Goal: Task Accomplishment & Management: Manage account settings

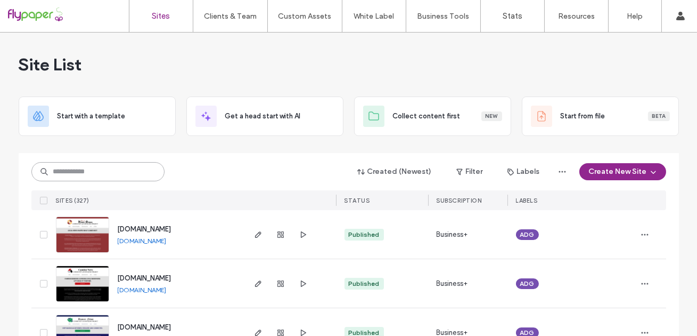
click at [88, 166] on input at bounding box center [97, 171] width 133 height 19
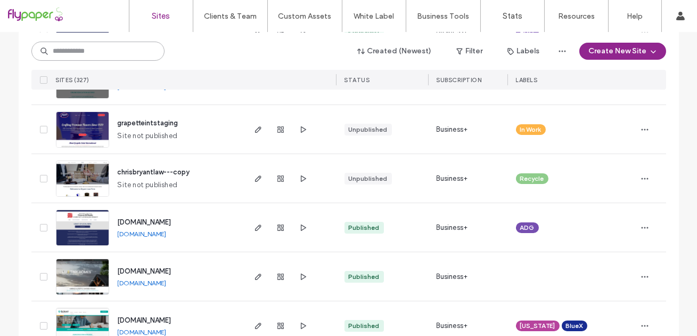
scroll to position [402, 0]
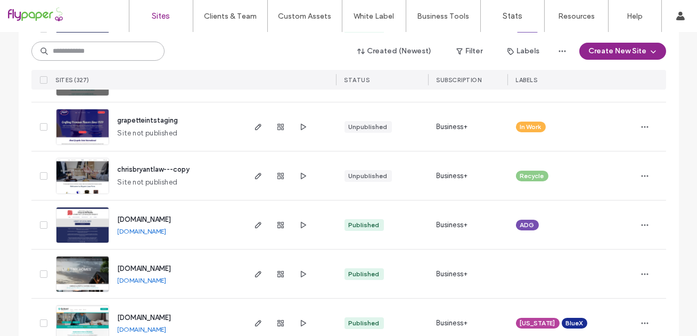
click at [102, 54] on input at bounding box center [97, 51] width 133 height 19
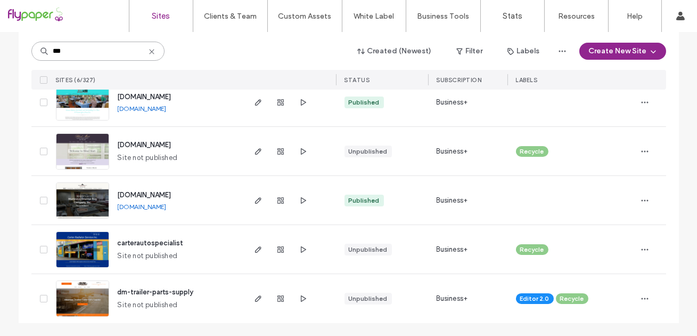
scroll to position [181, 0]
type input "***"
click at [152, 95] on span "www.drartstudio.com" at bounding box center [145, 97] width 54 height 8
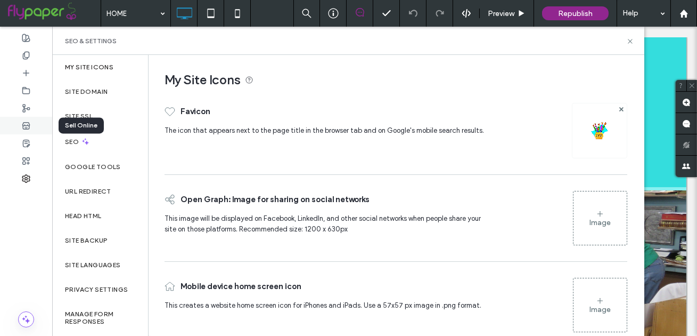
click at [26, 126] on icon at bounding box center [26, 125] width 9 height 9
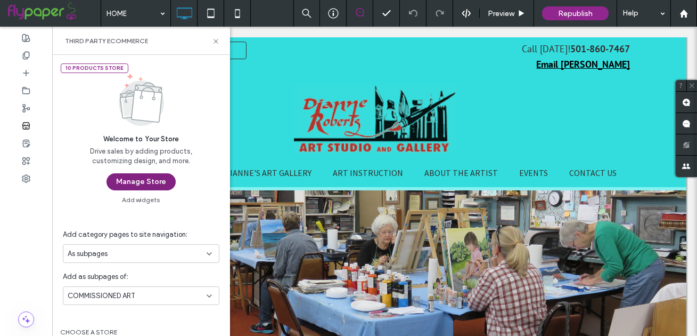
click at [128, 181] on button "Manage Store" at bounding box center [141, 181] width 69 height 17
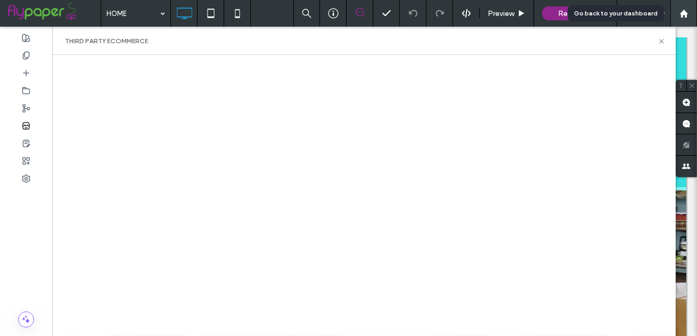
click at [686, 14] on use at bounding box center [684, 13] width 8 height 8
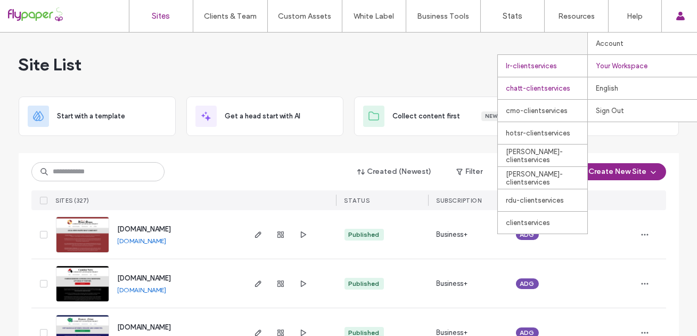
click at [540, 87] on div "chatt-clientservices" at bounding box center [542, 88] width 89 height 22
click at [529, 219] on div "clientservices" at bounding box center [542, 222] width 89 height 22
click at [536, 216] on div "clientservices" at bounding box center [542, 222] width 89 height 22
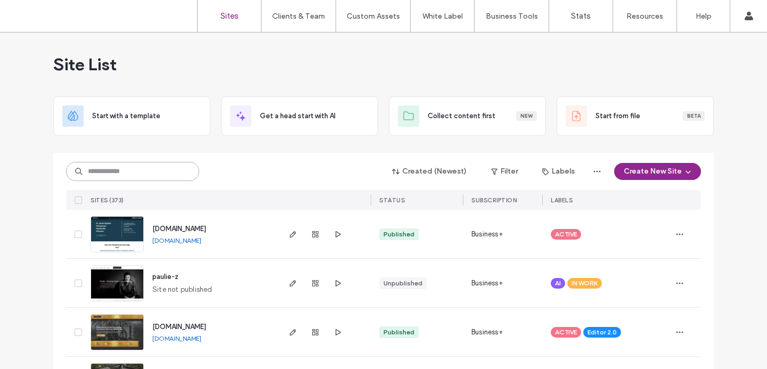
click at [120, 177] on input at bounding box center [132, 171] width 133 height 19
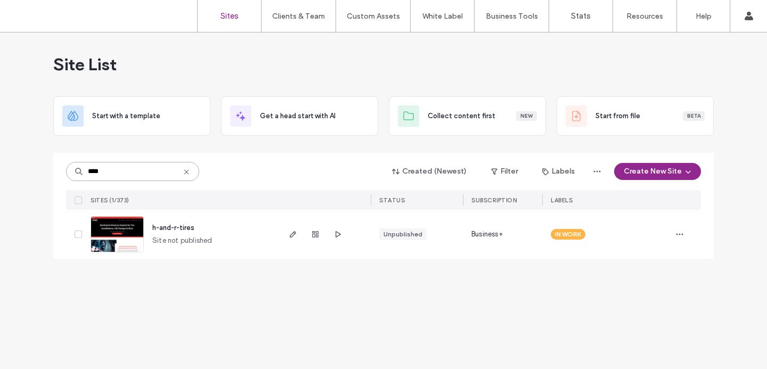
type input "****"
click at [181, 227] on span "h-and-r-tires" at bounding box center [173, 228] width 42 height 8
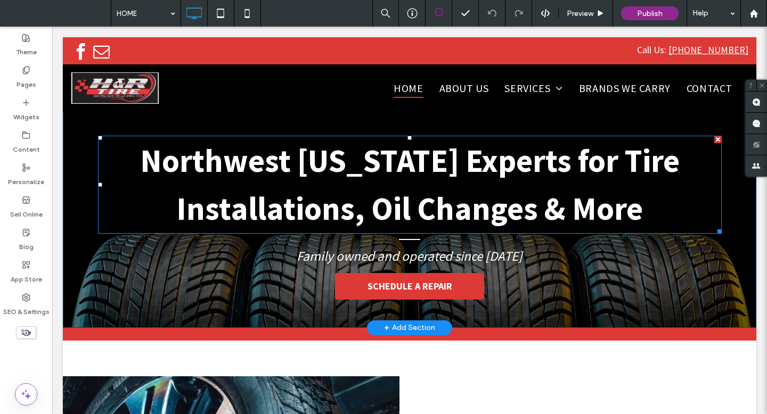
click at [476, 195] on span "Northwest Arkansas Experts for Tire Installations, Oil Changes & More" at bounding box center [410, 185] width 540 height 88
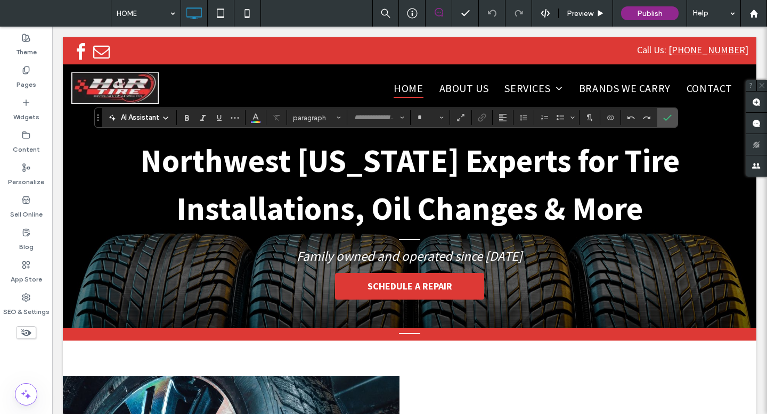
type input "**********"
type input "**"
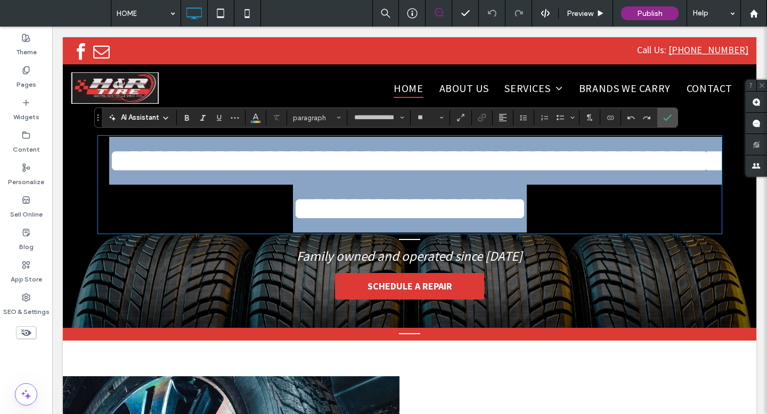
click at [476, 195] on span "**********" at bounding box center [416, 185] width 614 height 80
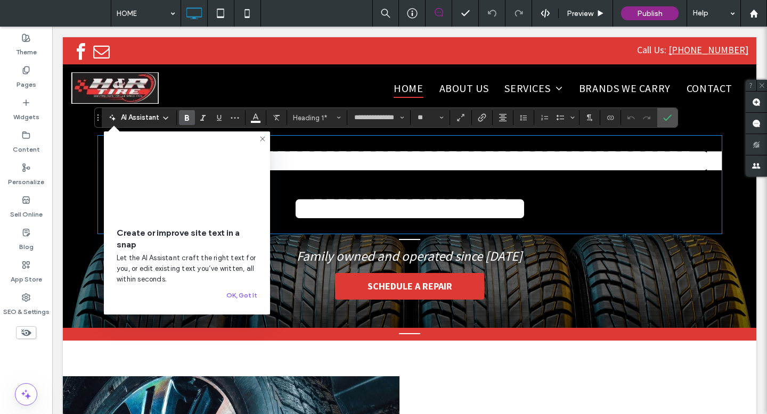
click at [437, 249] on span "Family owned and operated since 1976" at bounding box center [410, 256] width 226 height 17
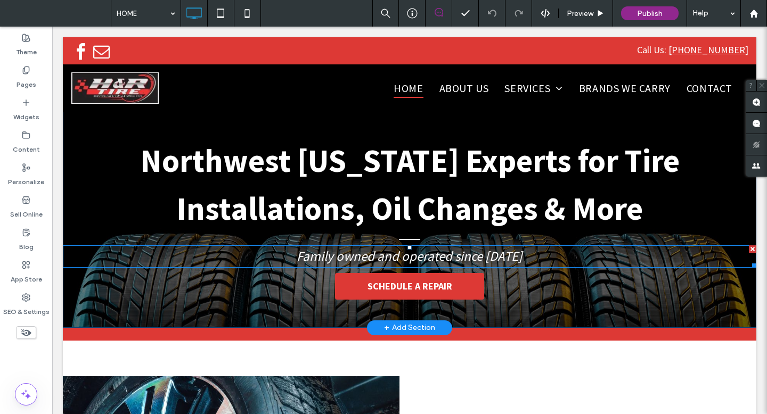
click at [435, 253] on span "Family owned and operated since 1976" at bounding box center [410, 256] width 226 height 17
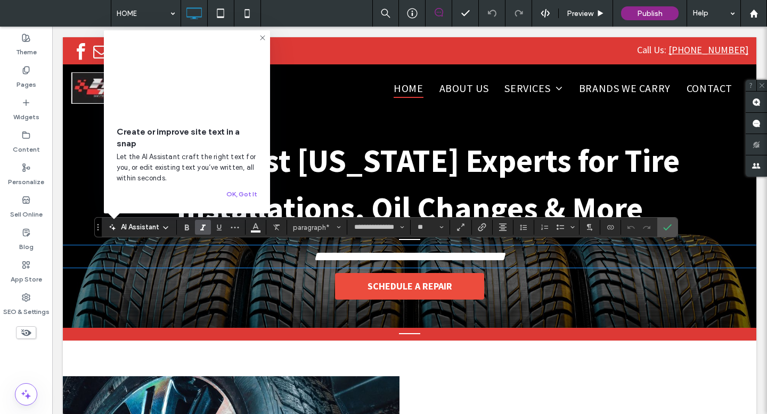
click at [425, 285] on span "SCHEDULE A REPAIR" at bounding box center [410, 286] width 92 height 23
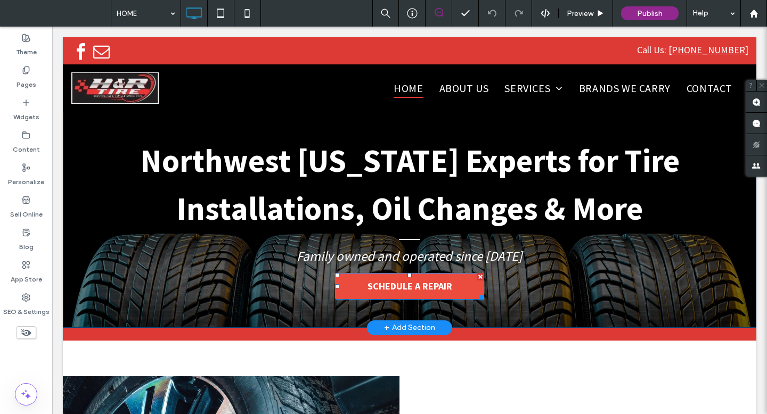
click at [396, 286] on span "SCHEDULE A REPAIR" at bounding box center [410, 286] width 92 height 23
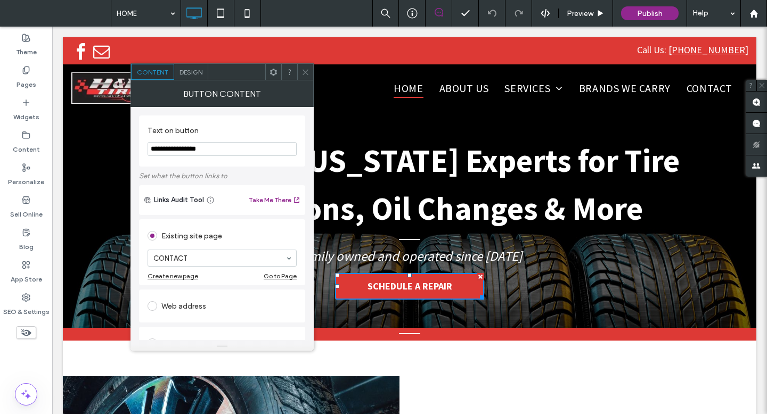
click at [303, 72] on icon at bounding box center [305, 72] width 8 height 8
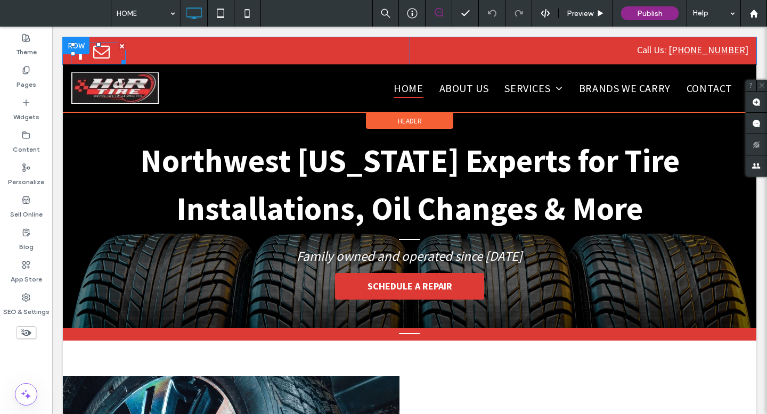
click at [99, 55] on span "email" at bounding box center [101, 52] width 19 height 19
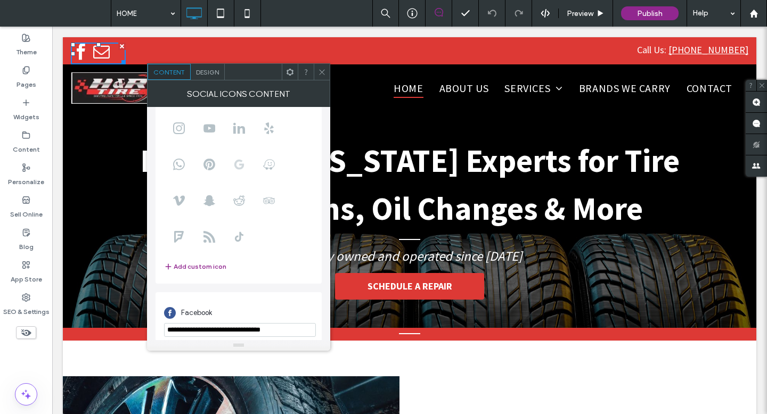
scroll to position [133, 0]
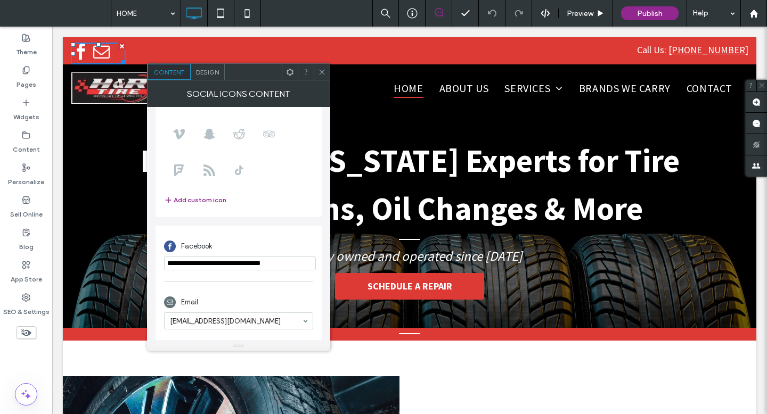
click at [323, 72] on use at bounding box center [321, 71] width 5 height 5
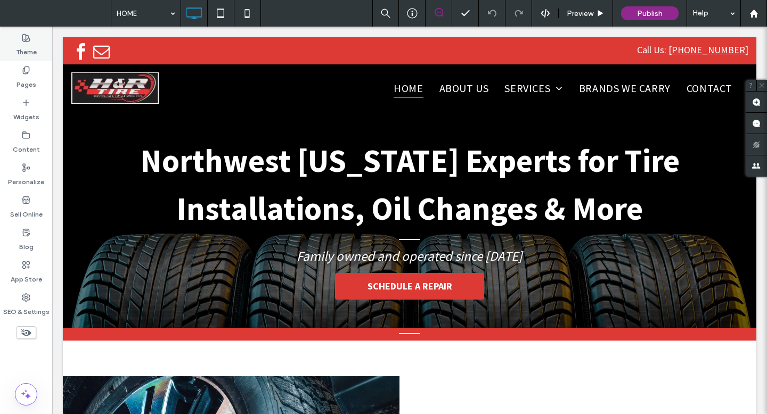
click at [40, 43] on div "Theme" at bounding box center [26, 45] width 52 height 32
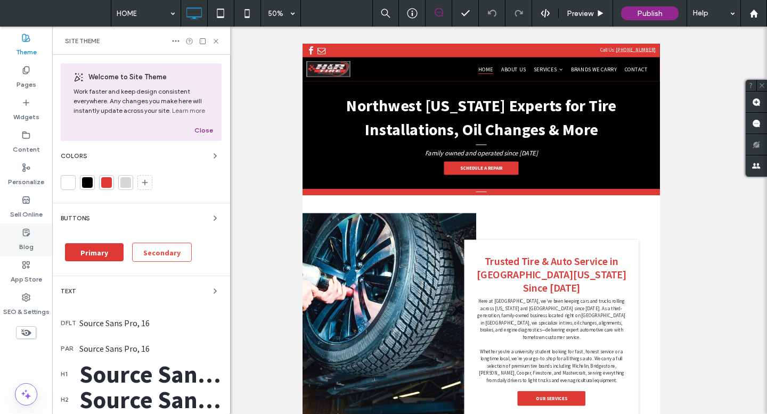
click at [32, 249] on div "Blog" at bounding box center [26, 240] width 52 height 32
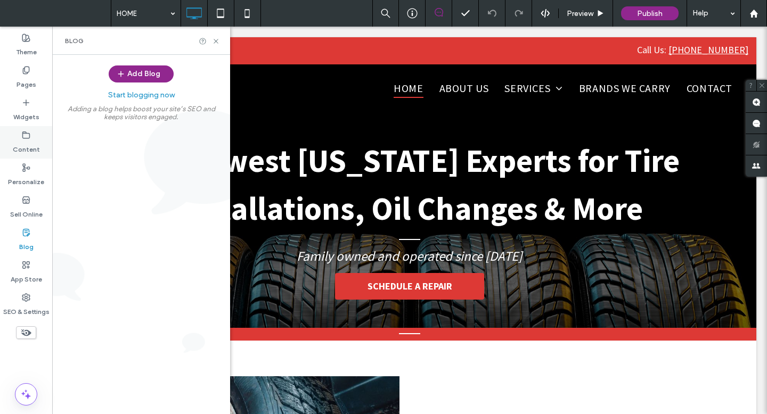
click at [23, 133] on use at bounding box center [26, 135] width 7 height 6
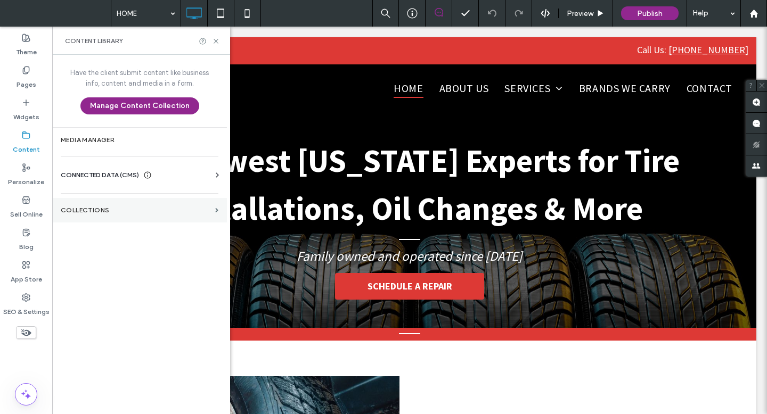
click at [116, 217] on section "Collections" at bounding box center [139, 210] width 175 height 25
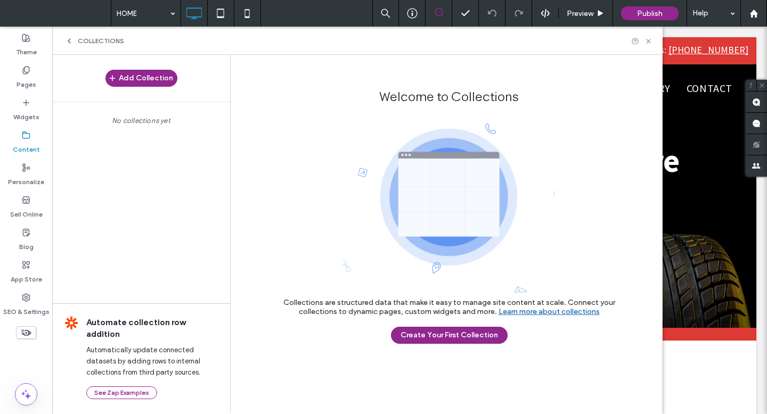
click at [65, 47] on div "Collections" at bounding box center [357, 41] width 610 height 28
click at [72, 37] on icon at bounding box center [69, 41] width 9 height 9
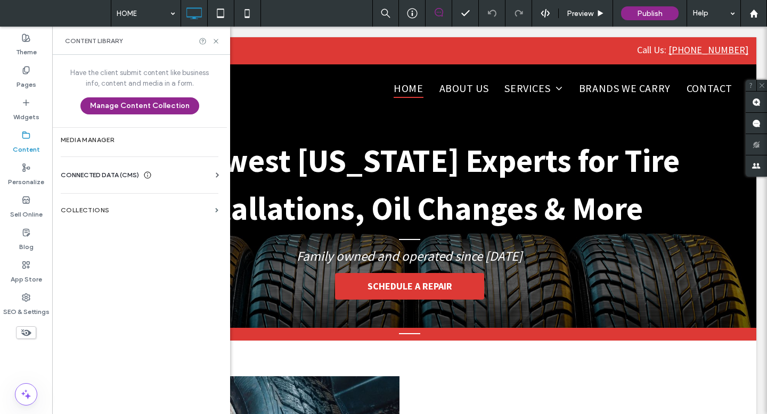
click at [101, 174] on span "CONNECTED DATA (CMS)" at bounding box center [100, 175] width 78 height 11
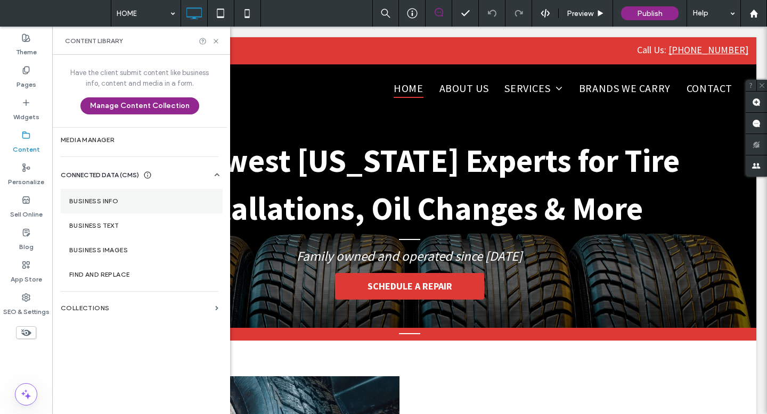
click at [140, 207] on section "Business Info" at bounding box center [142, 201] width 162 height 25
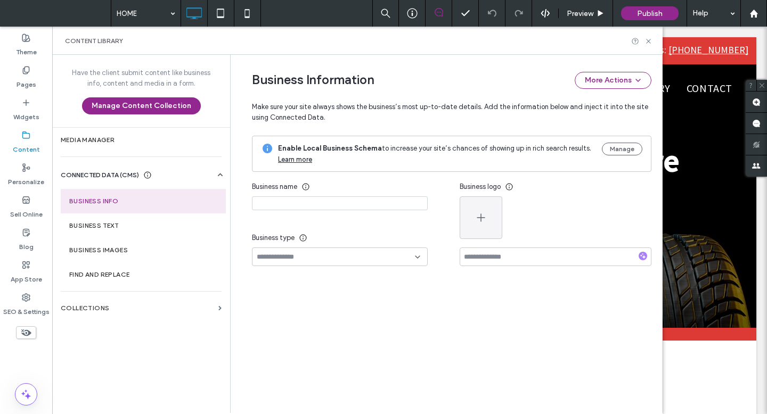
type input "********"
type input "**********"
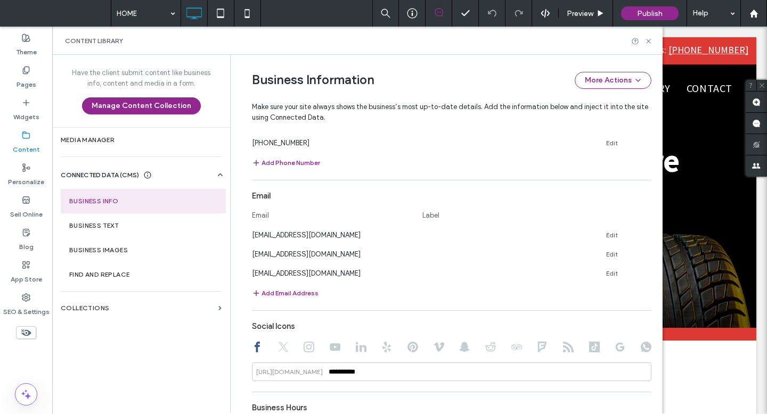
scroll to position [500, 0]
click at [29, 304] on label "SEO & Settings" at bounding box center [26, 309] width 46 height 15
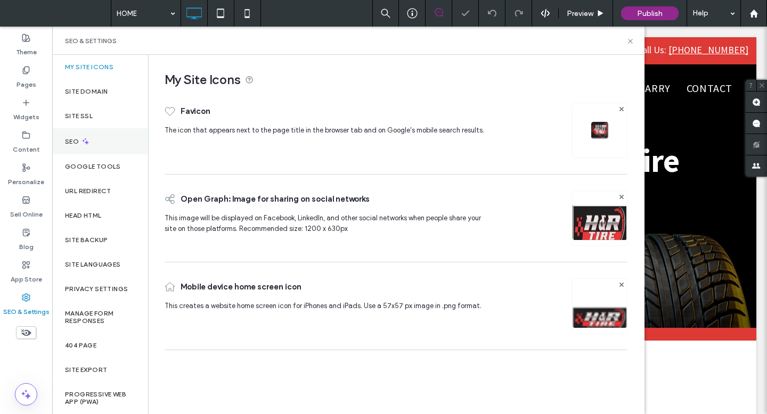
click at [91, 136] on div "SEO" at bounding box center [100, 141] width 96 height 26
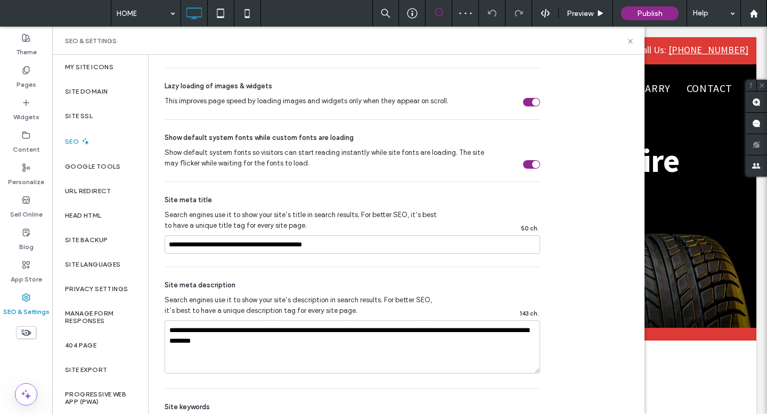
scroll to position [576, 0]
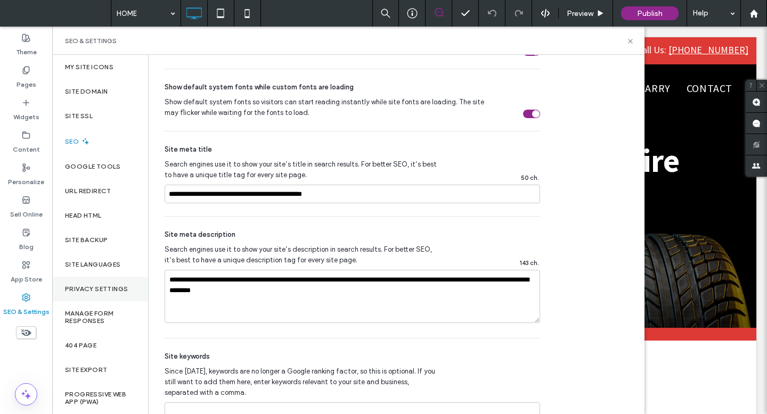
click at [84, 283] on div "Privacy Settings" at bounding box center [100, 289] width 96 height 25
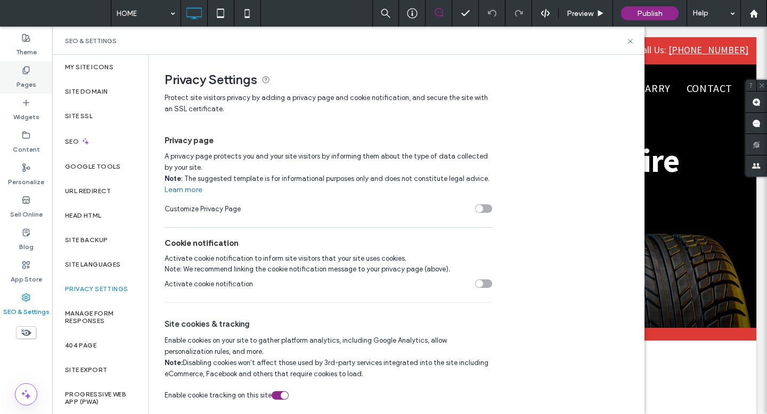
click at [34, 69] on div "Pages" at bounding box center [26, 77] width 52 height 32
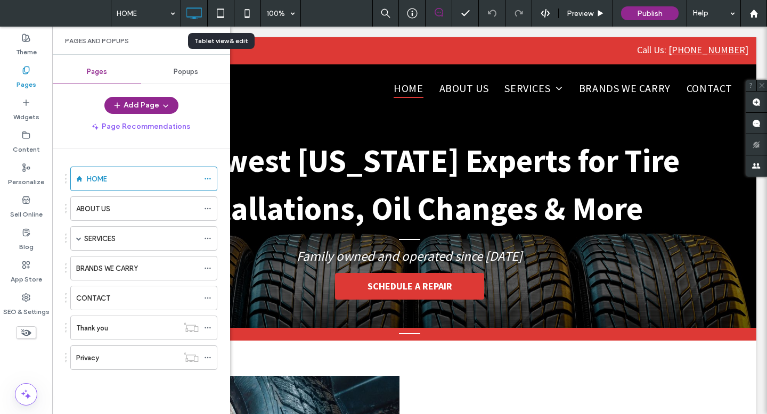
click at [227, 7] on icon at bounding box center [220, 13] width 21 height 21
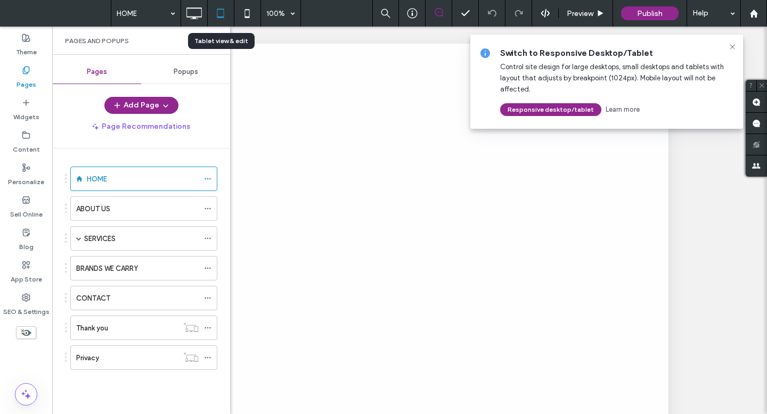
scroll to position [0, 0]
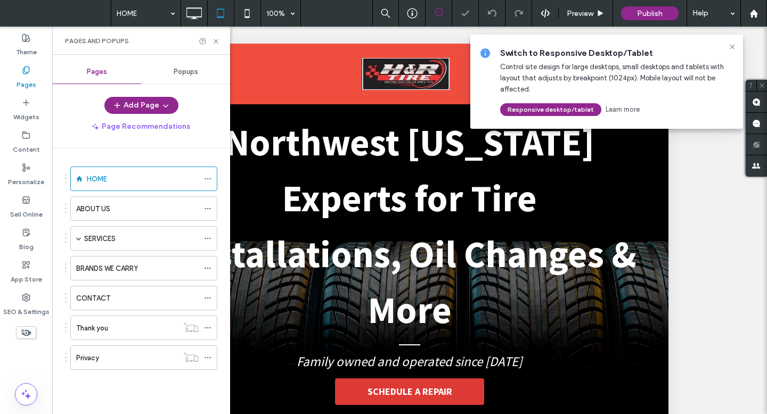
click at [731, 42] on div "Switch to Responsive Desktop/Tablet Control site design for large desktops, sma…" at bounding box center [606, 82] width 273 height 94
click at [733, 44] on icon at bounding box center [732, 47] width 9 height 9
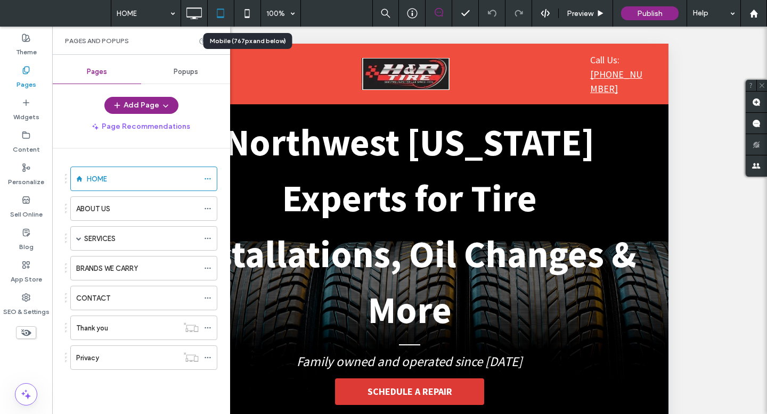
click at [247, 18] on use at bounding box center [247, 13] width 5 height 9
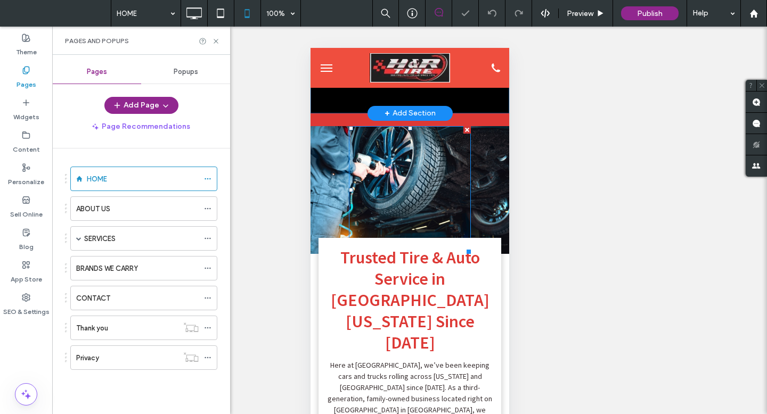
scroll to position [322, 0]
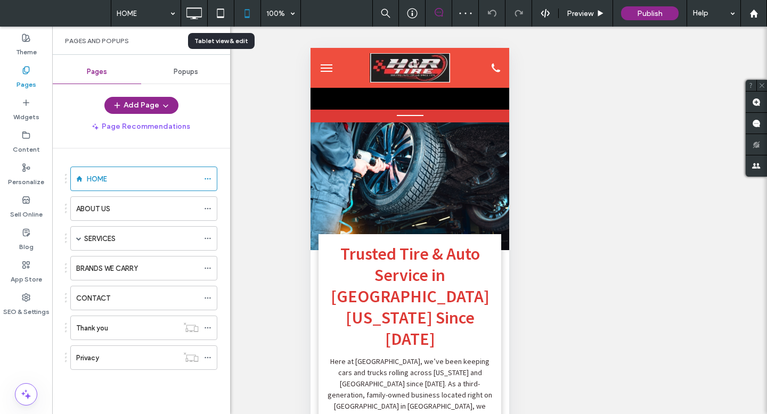
click at [217, 6] on icon at bounding box center [220, 13] width 21 height 21
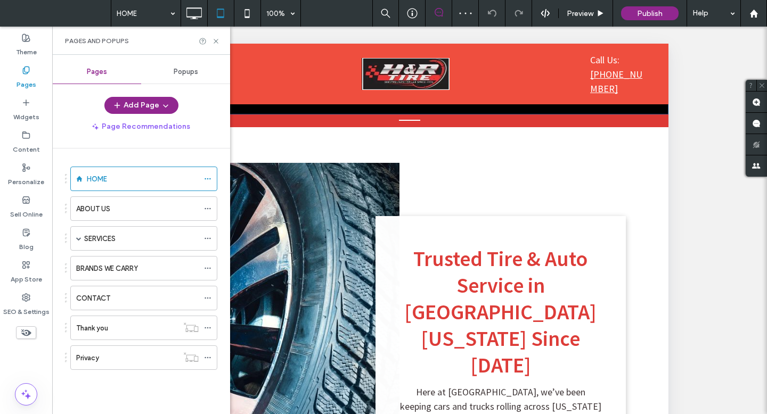
scroll to position [330, 0]
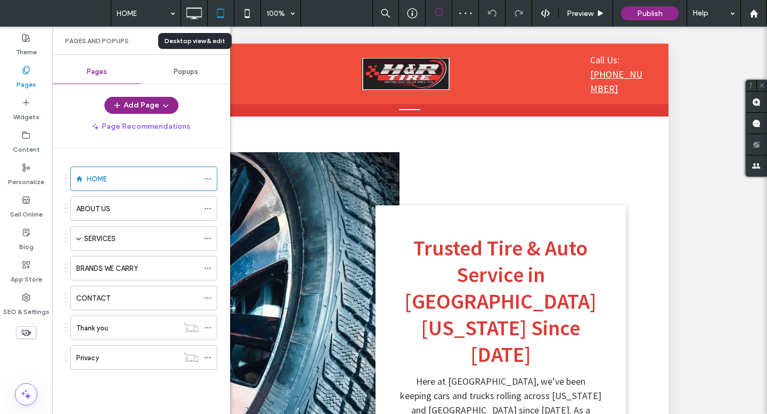
click at [198, 16] on icon at bounding box center [193, 13] width 21 height 21
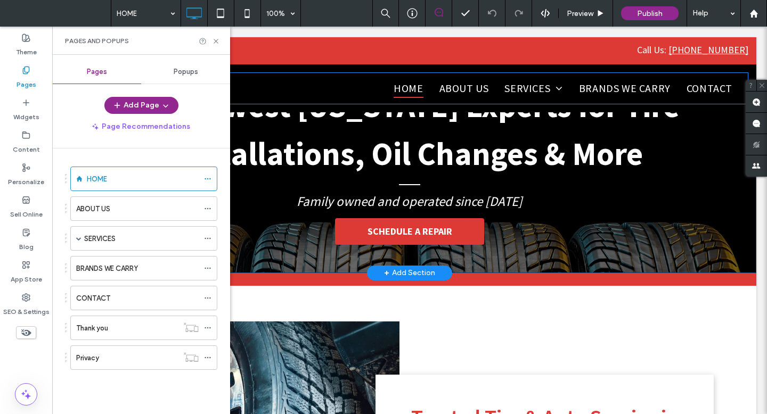
scroll to position [0, 0]
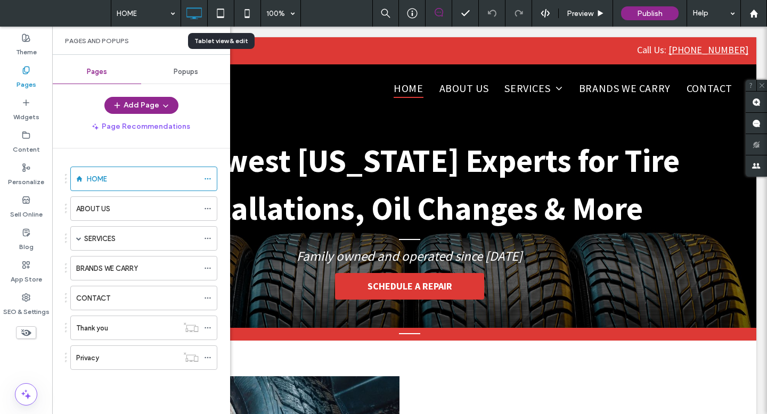
click at [219, 21] on icon at bounding box center [220, 13] width 21 height 21
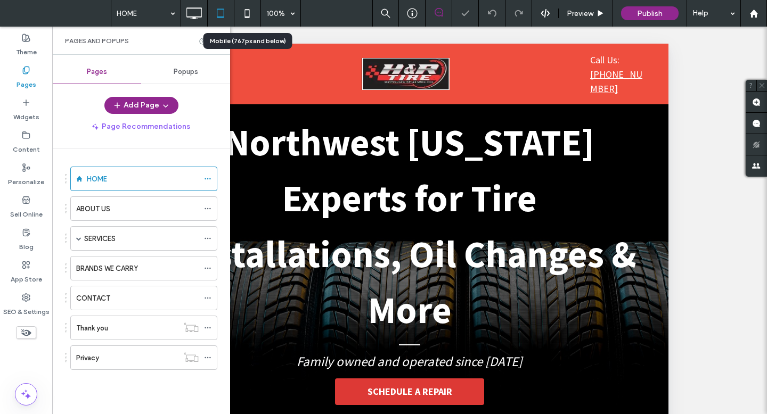
click at [249, 13] on icon at bounding box center [246, 13] width 21 height 21
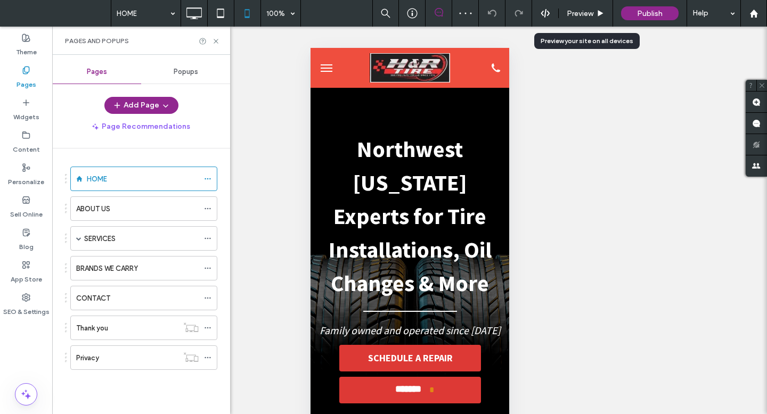
click at [594, 22] on div "Preview" at bounding box center [586, 13] width 54 height 27
click at [327, 68] on span "menu" at bounding box center [326, 68] width 12 height 1
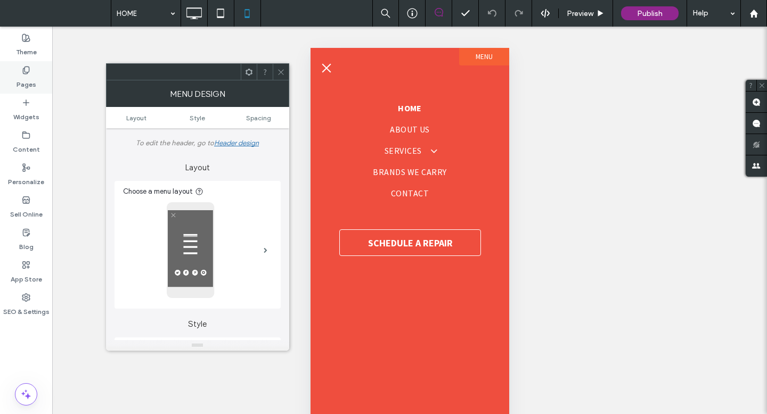
click at [31, 76] on label "Pages" at bounding box center [27, 82] width 20 height 15
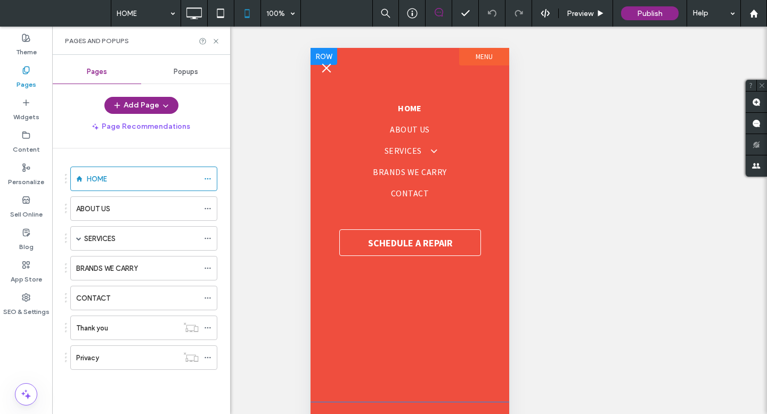
scroll to position [25, 0]
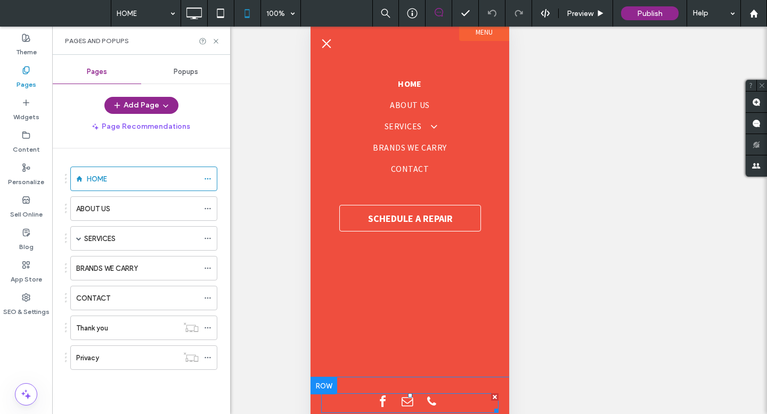
click at [405, 369] on span "email" at bounding box center [406, 402] width 17 height 17
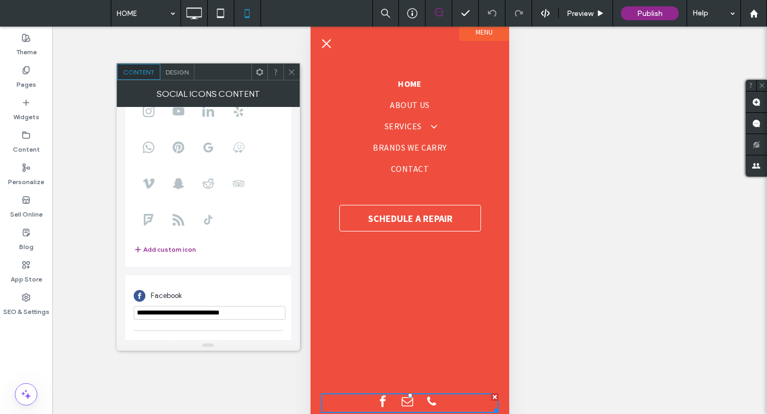
scroll to position [190, 0]
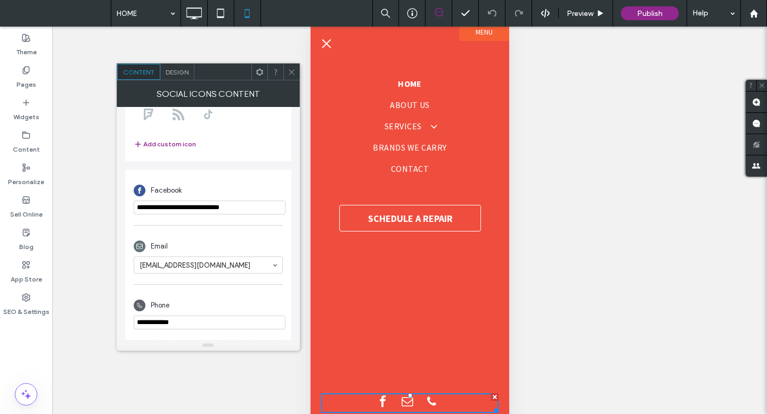
click at [285, 68] on div at bounding box center [291, 72] width 16 height 16
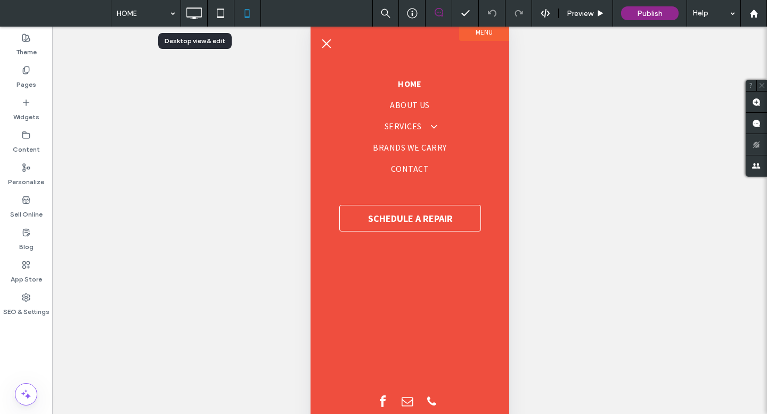
click at [188, 12] on icon at bounding box center [193, 13] width 21 height 21
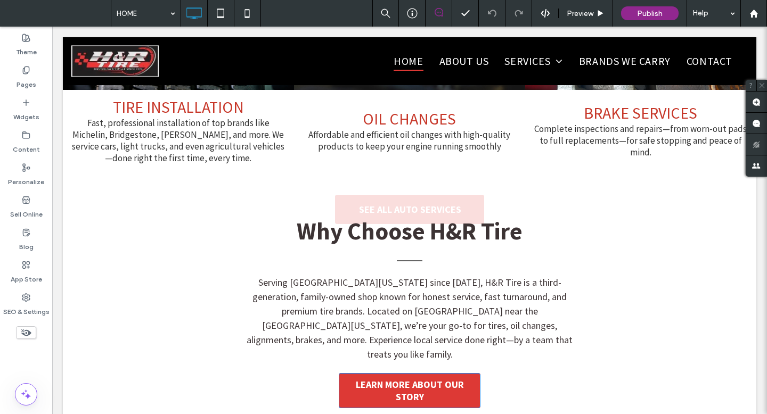
scroll to position [1482, 0]
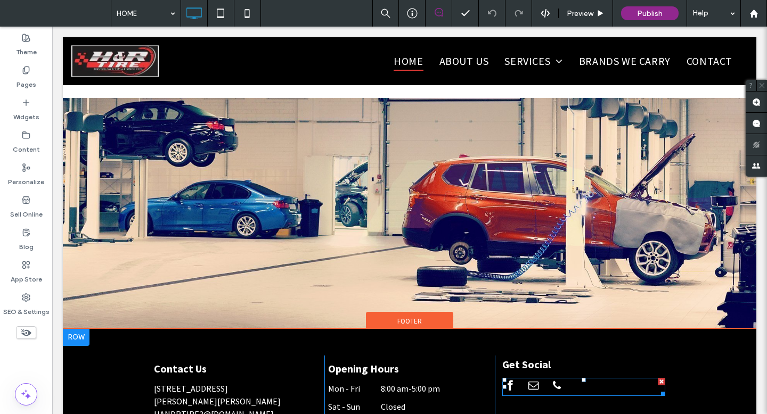
click at [551, 369] on span "phone" at bounding box center [556, 385] width 15 height 15
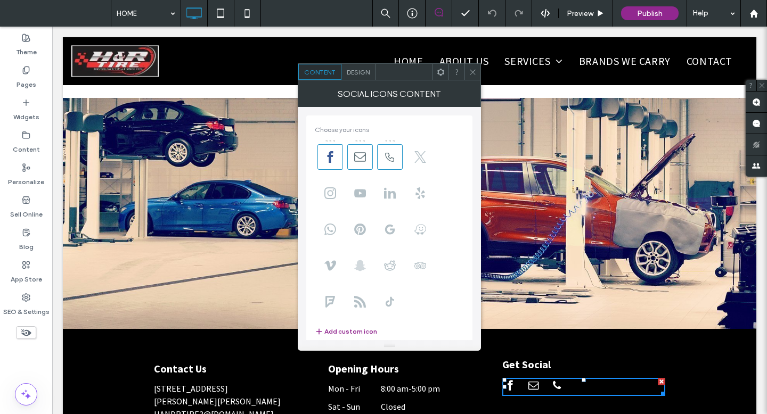
scroll to position [190, 0]
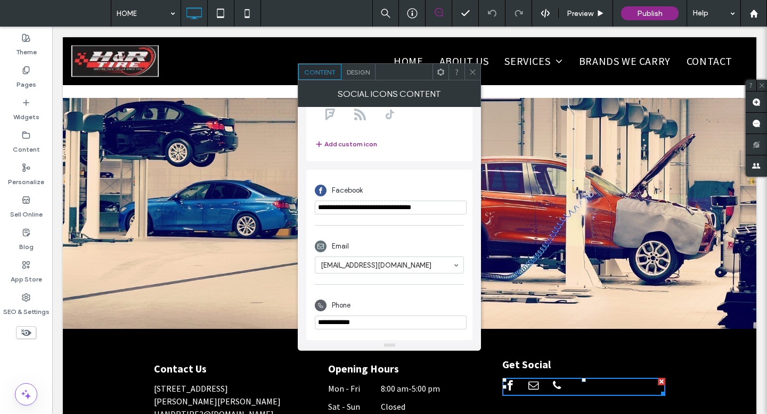
click at [476, 73] on icon at bounding box center [473, 72] width 8 height 8
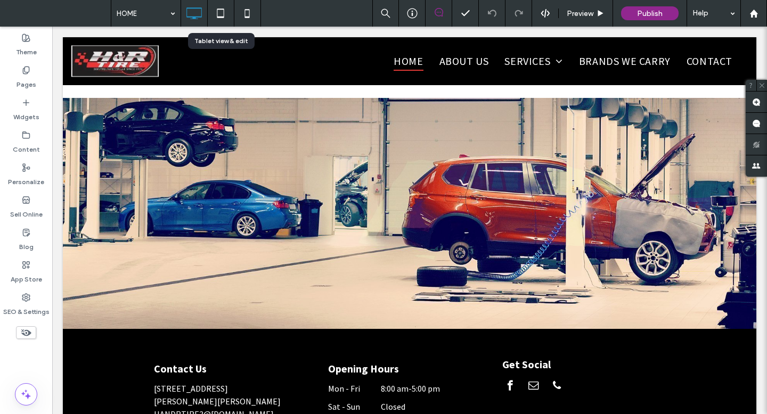
click at [218, 10] on icon at bounding box center [220, 13] width 21 height 21
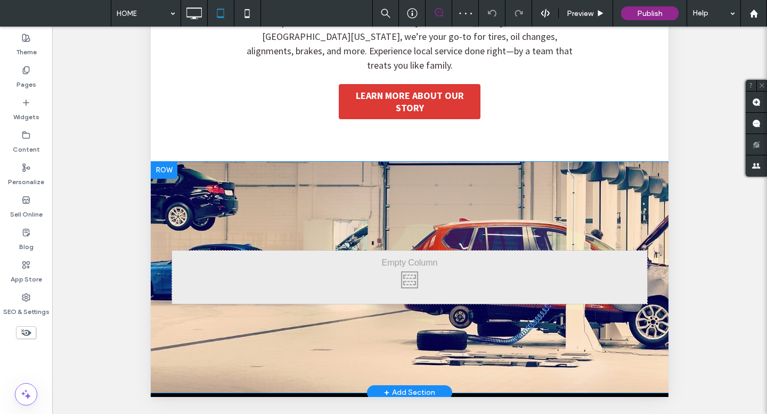
scroll to position [1211, 0]
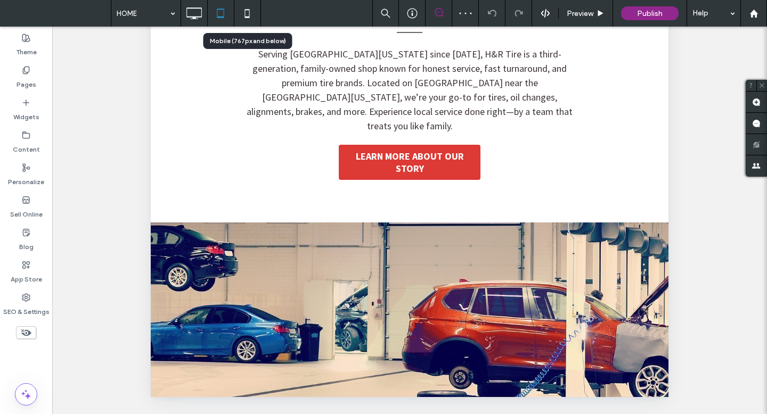
click at [245, 13] on use at bounding box center [247, 13] width 5 height 9
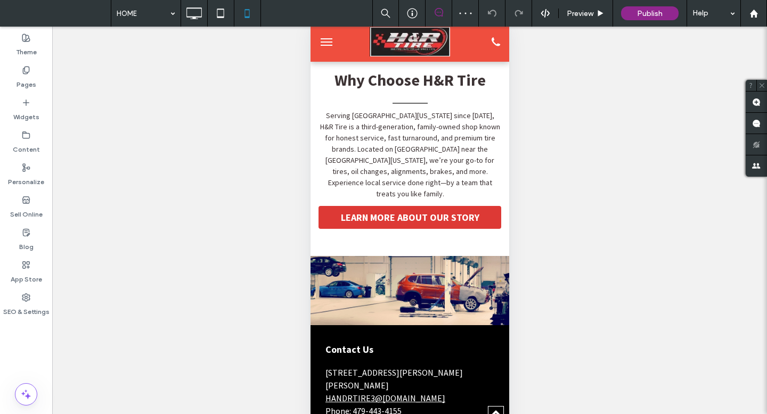
scroll to position [1875, 0]
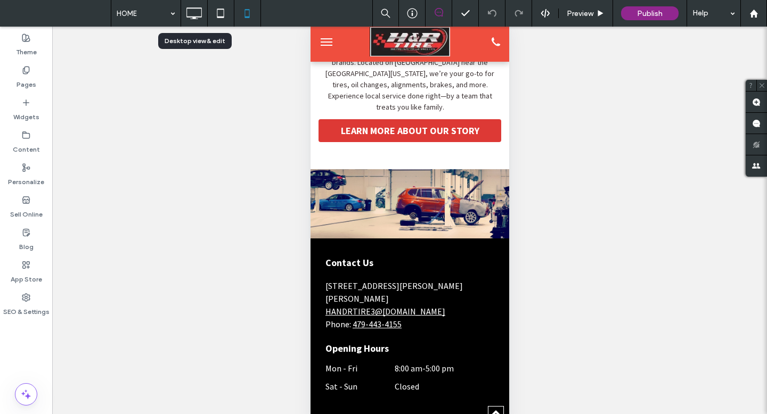
click at [203, 13] on icon at bounding box center [193, 13] width 21 height 21
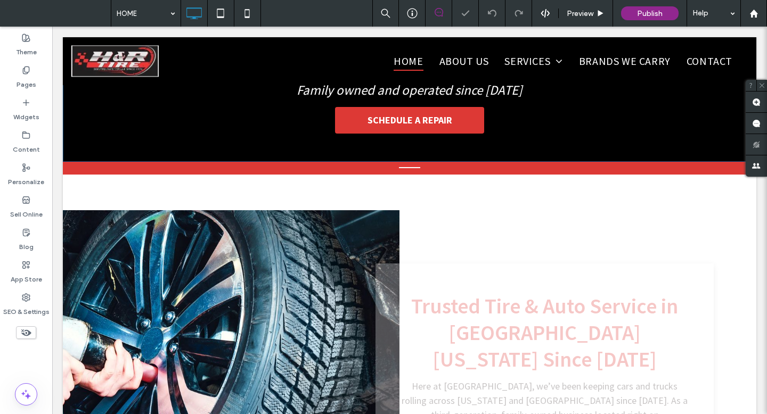
scroll to position [204, 0]
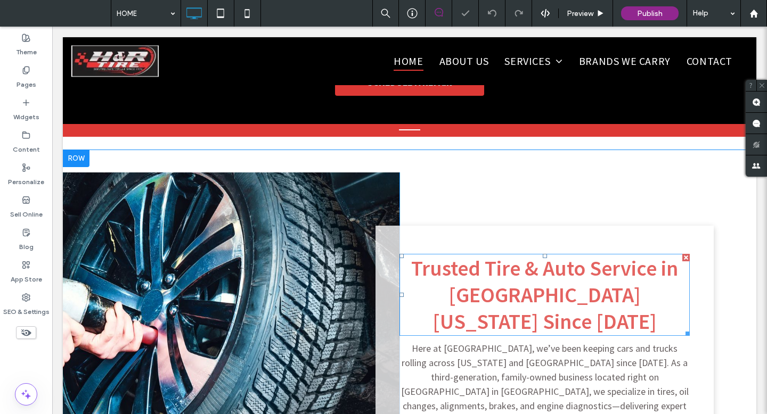
click at [476, 285] on span "Trusted Tire & Auto Service in Northwest Arkansas Since 1976" at bounding box center [544, 295] width 267 height 80
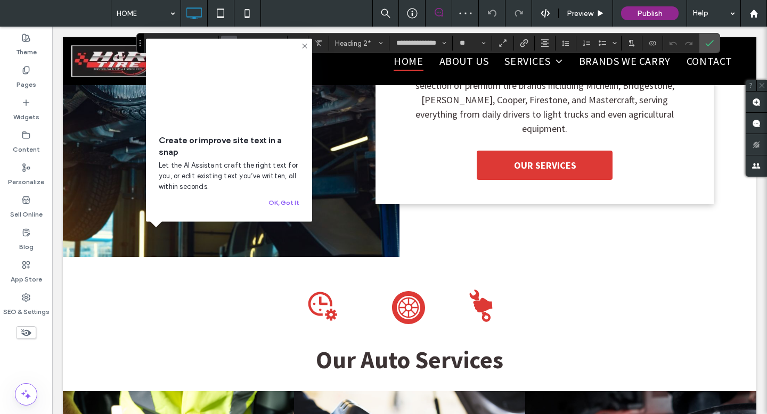
scroll to position [730, 0]
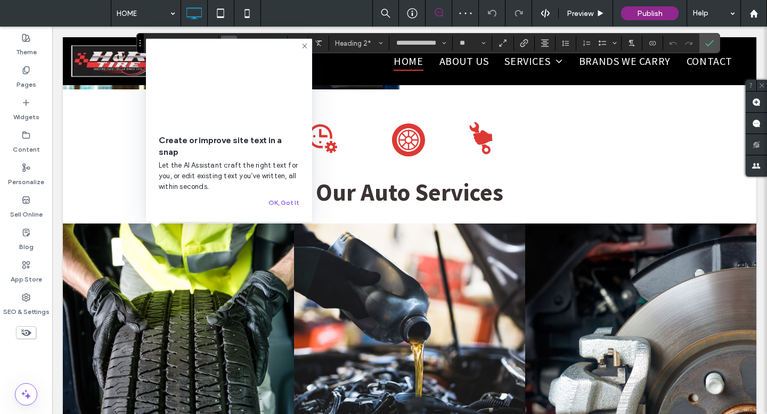
click at [452, 177] on span "Our Auto Services" at bounding box center [409, 192] width 187 height 30
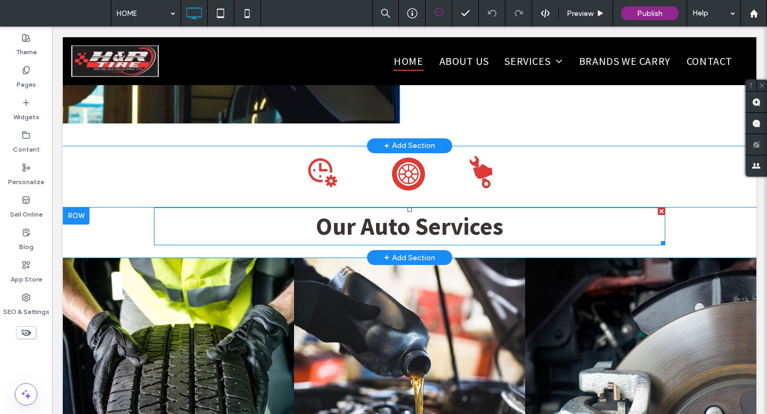
click at [434, 211] on span "Our Auto Services" at bounding box center [409, 226] width 187 height 30
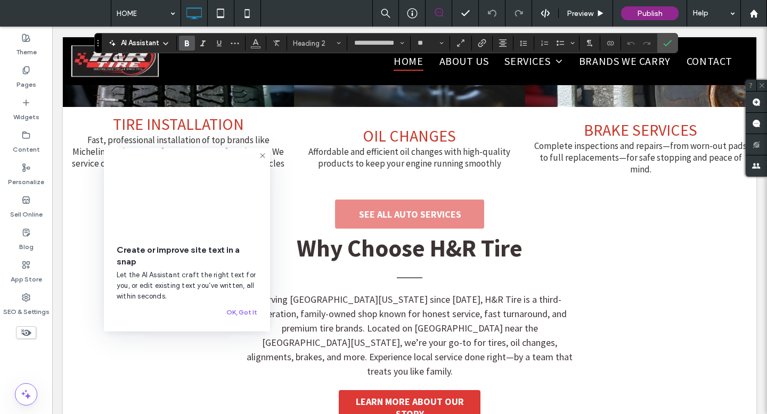
scroll to position [1105, 0]
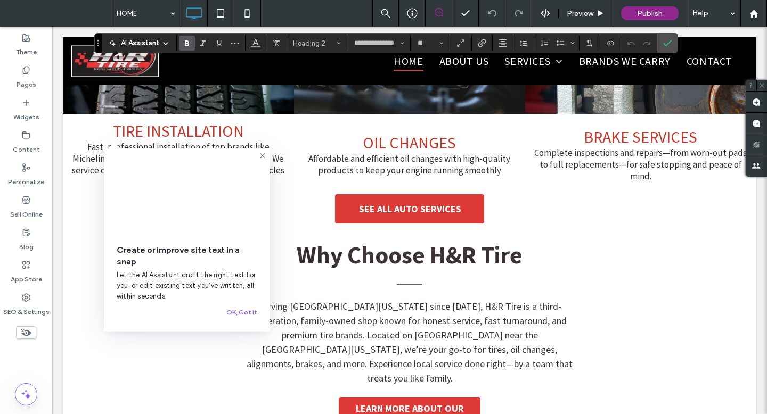
click at [442, 240] on span "Why Choose H&R Tire" at bounding box center [410, 255] width 226 height 30
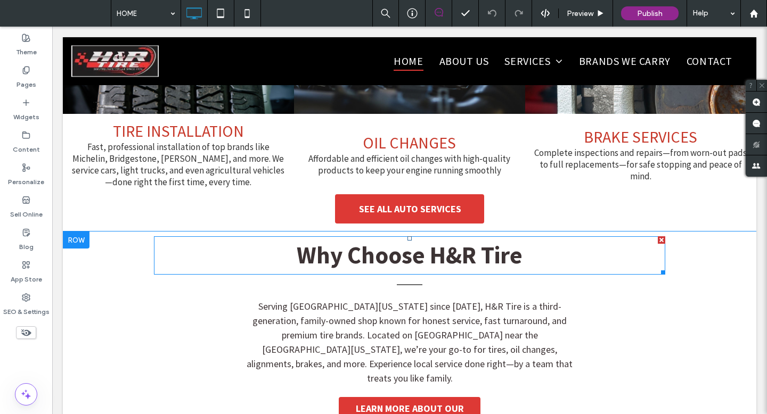
click at [442, 240] on span "Why Choose H&R Tire" at bounding box center [410, 255] width 226 height 30
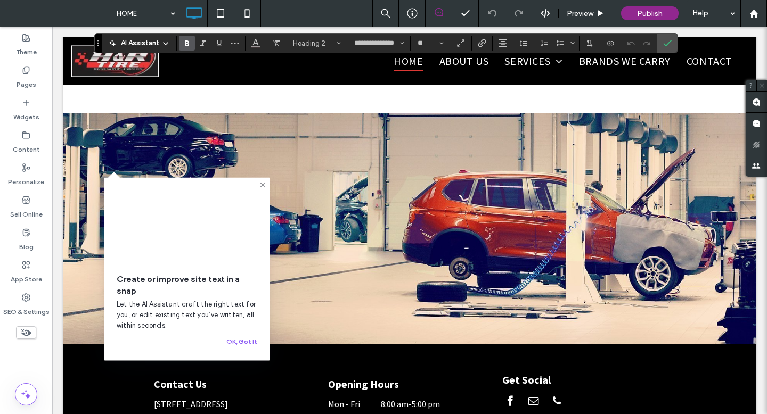
scroll to position [1482, 0]
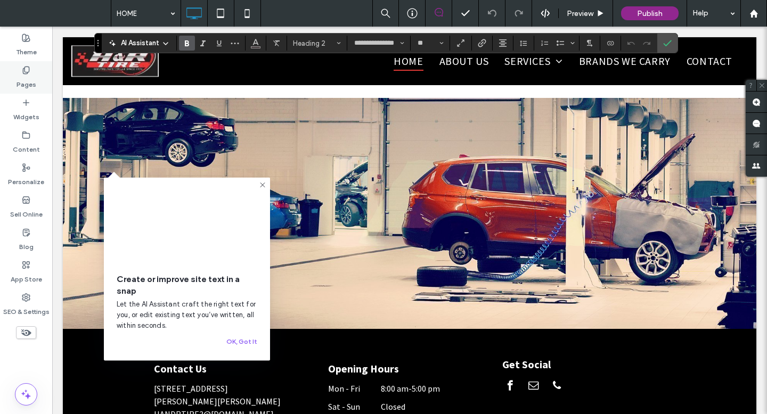
click at [30, 80] on label "Pages" at bounding box center [27, 82] width 20 height 15
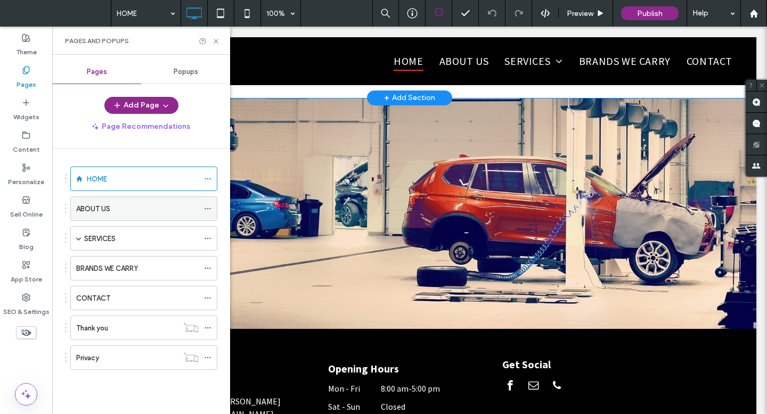
click at [101, 210] on label "ABOUT US" at bounding box center [93, 209] width 34 height 19
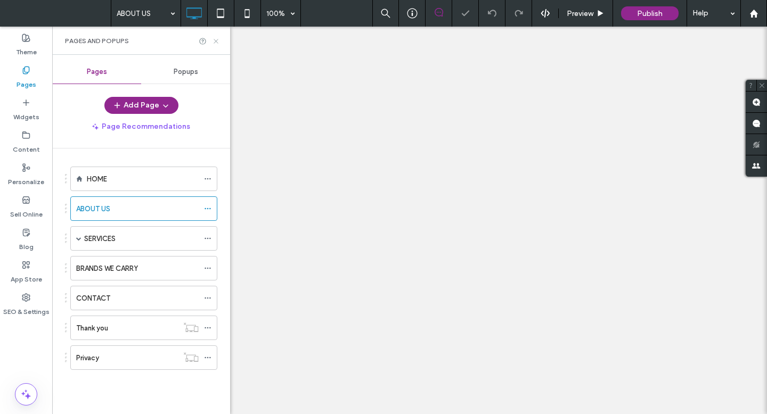
drag, startPoint x: 217, startPoint y: 38, endPoint x: 177, endPoint y: 31, distance: 40.6
click at [217, 38] on icon at bounding box center [216, 41] width 8 height 8
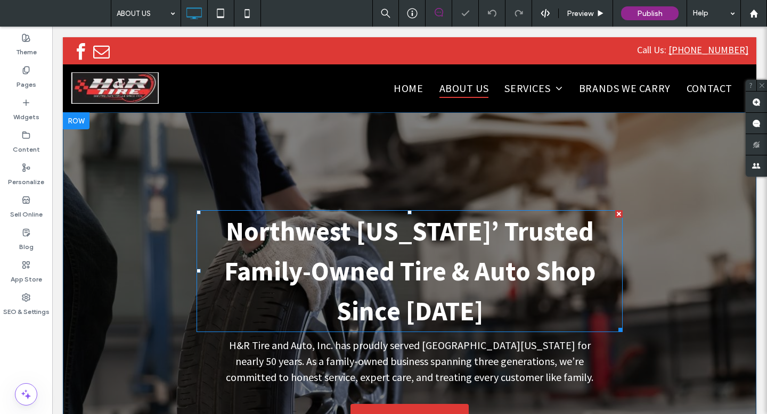
click at [384, 250] on h1 "Northwest Arkansas’ Trusted Family-Owned Tire & Auto Shop Since 1976" at bounding box center [410, 271] width 426 height 120
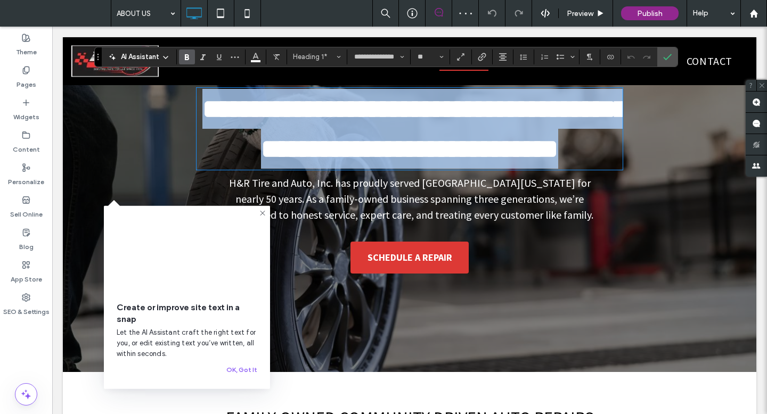
scroll to position [168, 0]
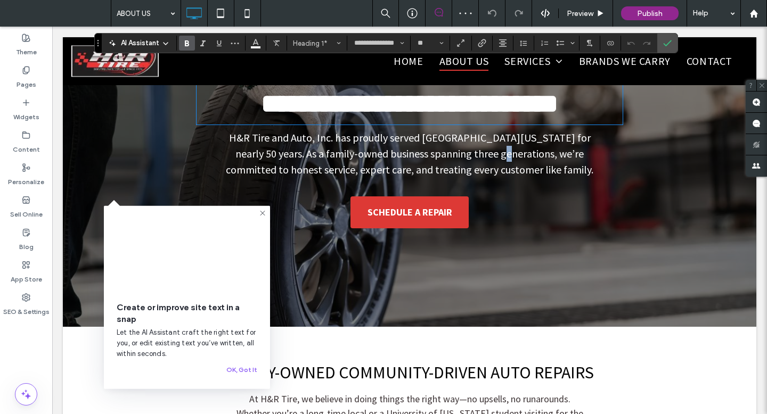
click at [462, 178] on p "H&R Tire and Auto, Inc. has proudly served Northwest Arkansas for nearly 50 yea…" at bounding box center [410, 154] width 384 height 48
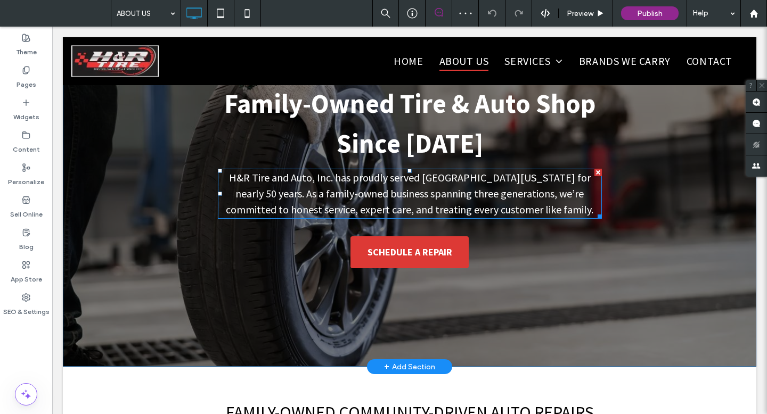
click at [462, 200] on p "H&R Tire and Auto, Inc. has proudly served Northwest Arkansas for nearly 50 yea…" at bounding box center [410, 194] width 384 height 48
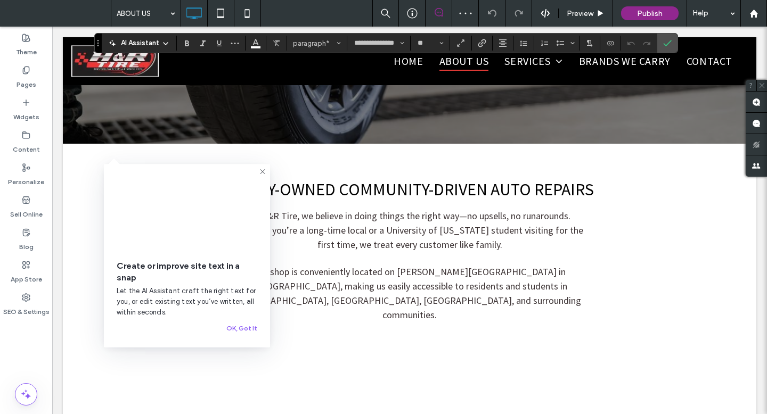
scroll to position [441, 0]
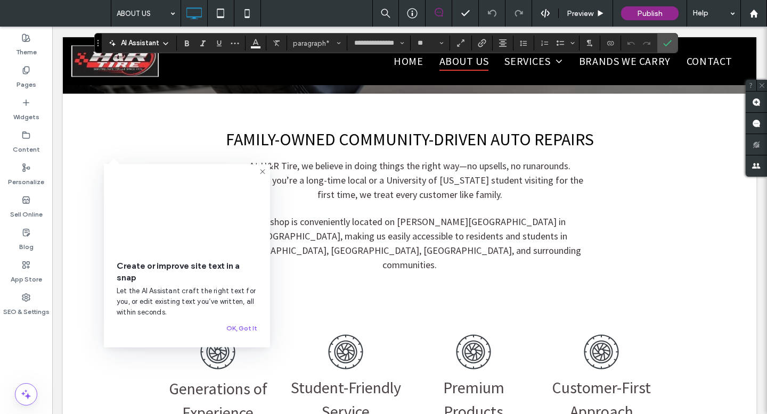
click at [462, 135] on span "FAMILY-OWNED COMMUNITY-DRIVEN AUTO REPAIRS" at bounding box center [410, 139] width 368 height 21
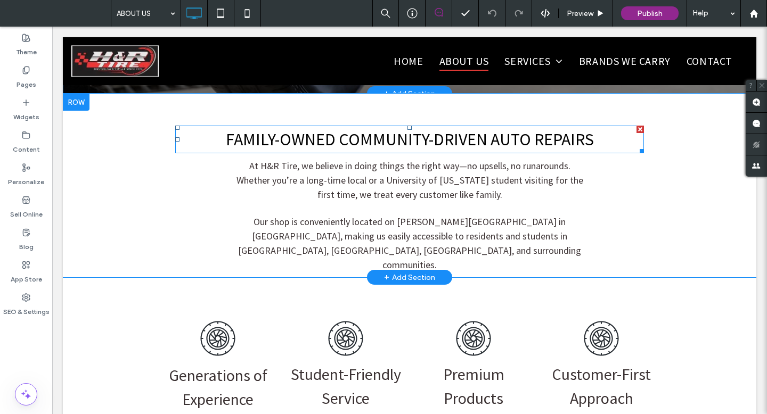
click at [462, 135] on span "FAMILY-OWNED COMMUNITY-DRIVEN AUTO REPAIRS" at bounding box center [410, 139] width 368 height 21
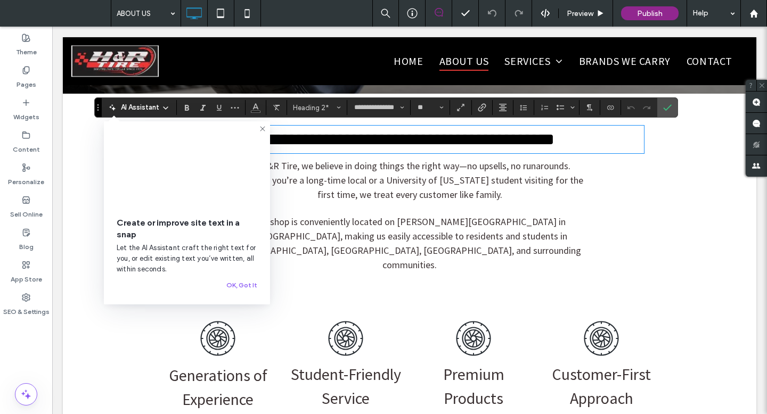
scroll to position [619, 0]
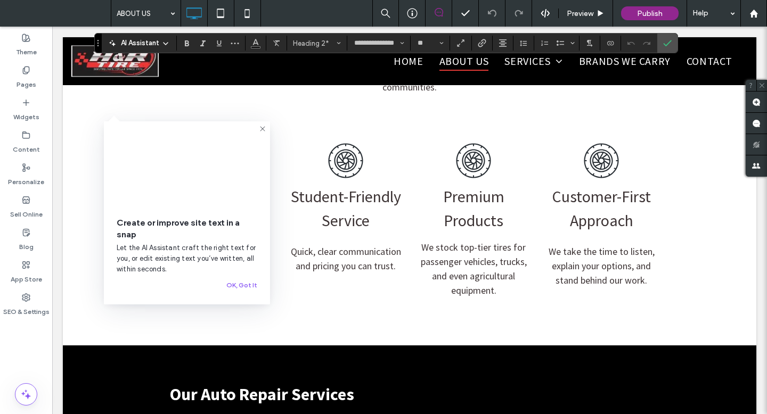
click at [357, 193] on p "Student-Friendly Service" at bounding box center [345, 209] width 117 height 48
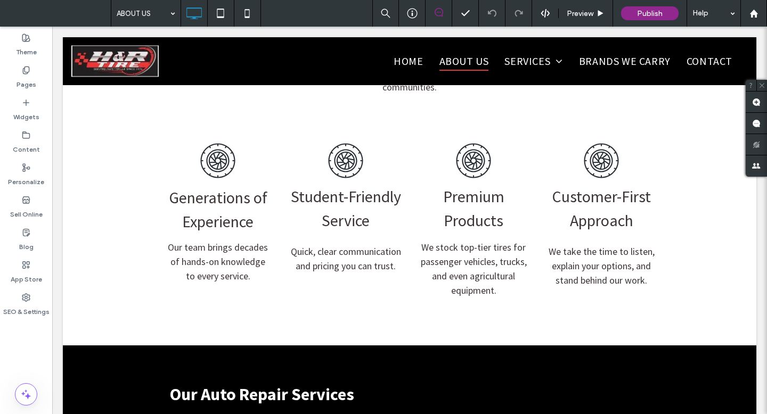
click at [357, 193] on p "Student-Friendly Service" at bounding box center [345, 209] width 117 height 48
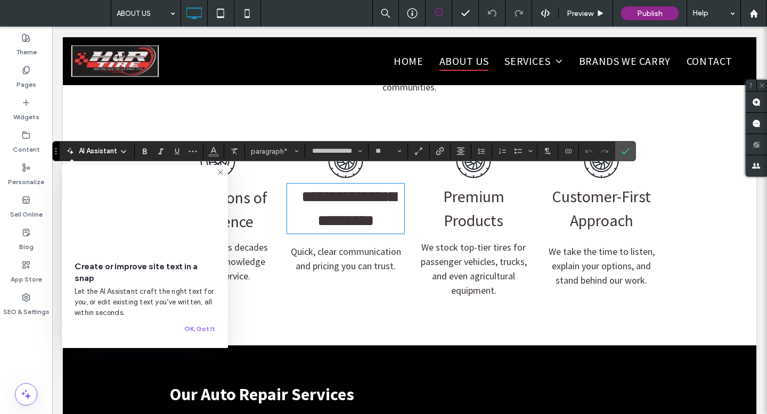
click at [488, 192] on p "Premium Products" at bounding box center [473, 209] width 117 height 48
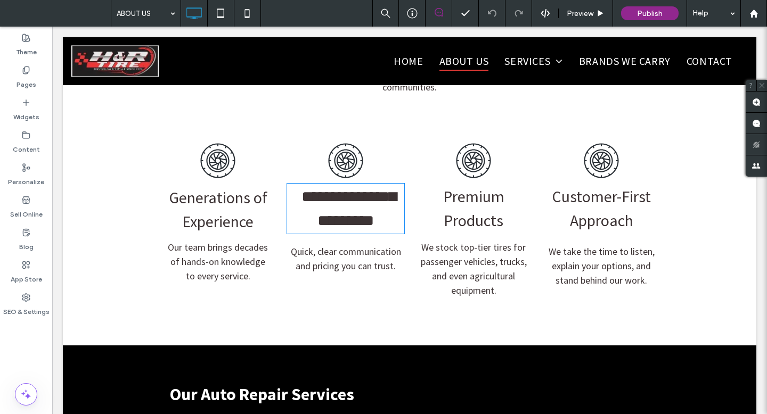
click at [488, 192] on p "Premium Products" at bounding box center [473, 209] width 117 height 48
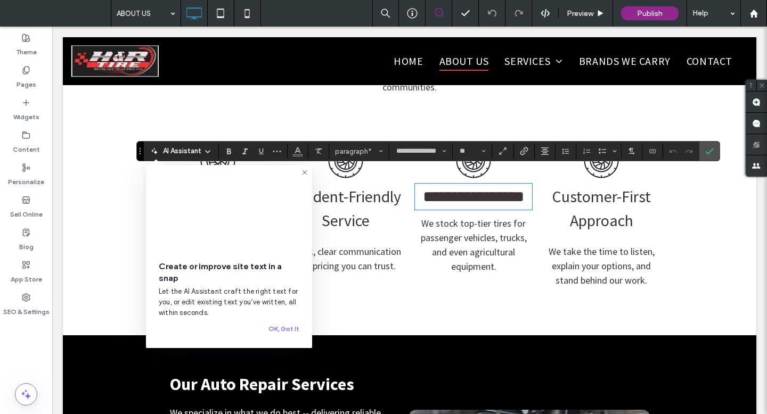
click at [624, 192] on span "Customer-First Approach" at bounding box center [601, 208] width 99 height 44
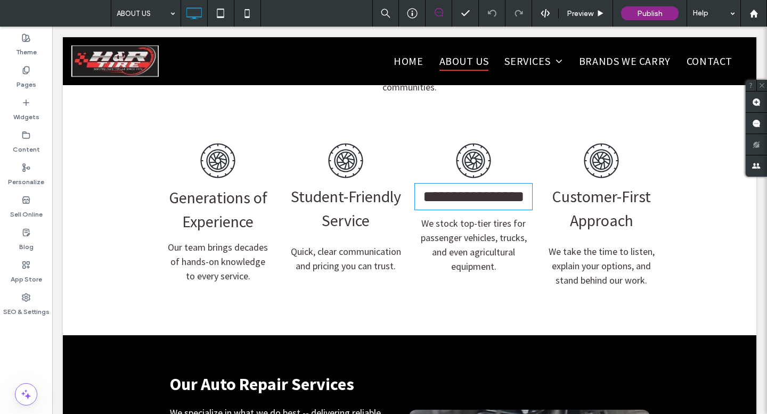
type input "**********"
type input "**"
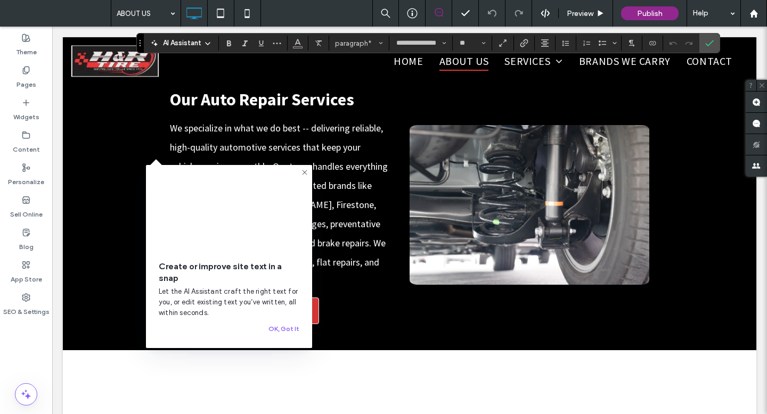
scroll to position [906, 0]
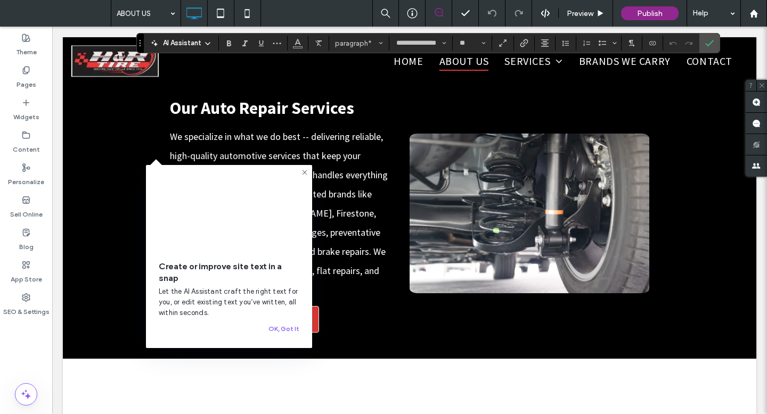
click at [320, 111] on div "Our Auto Repair Services We specialize in what we do best -- delivering reliabl…" at bounding box center [282, 209] width 256 height 258
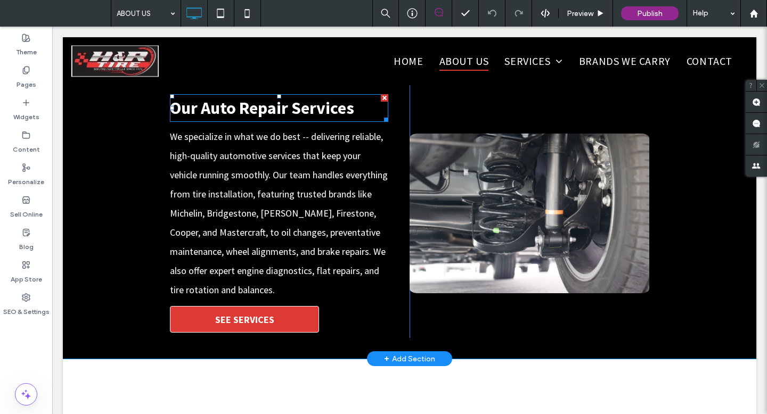
click at [320, 104] on span "Our Auto Repair Services" at bounding box center [262, 107] width 184 height 21
type input "**********"
type input "**"
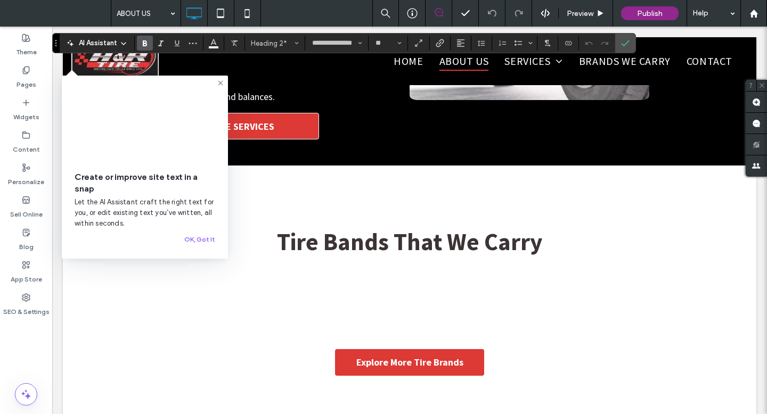
scroll to position [1152, 0]
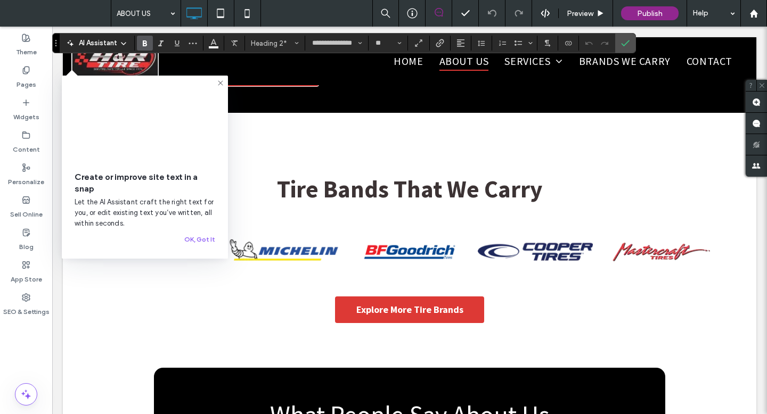
click at [386, 174] on span "Tire Bands That We Carry" at bounding box center [409, 189] width 265 height 30
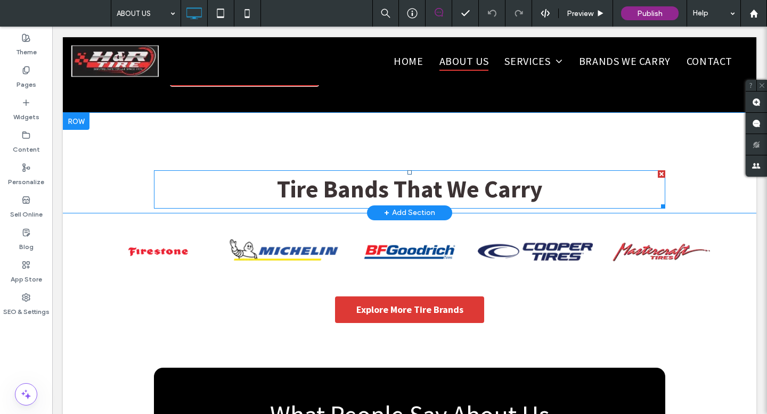
click at [386, 174] on span "Tire Bands That We Carry" at bounding box center [409, 189] width 265 height 30
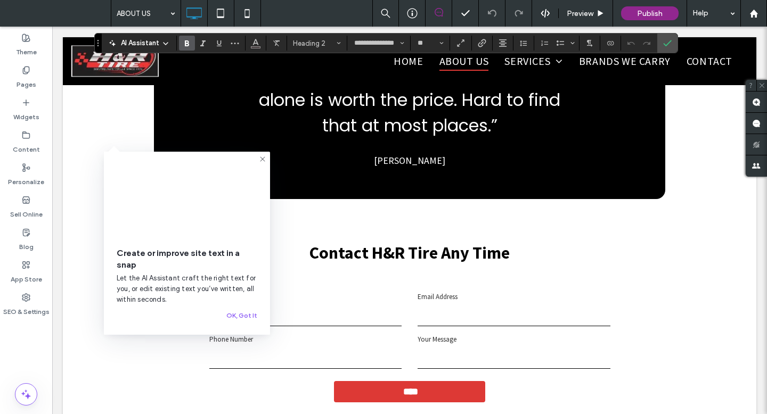
scroll to position [1776, 0]
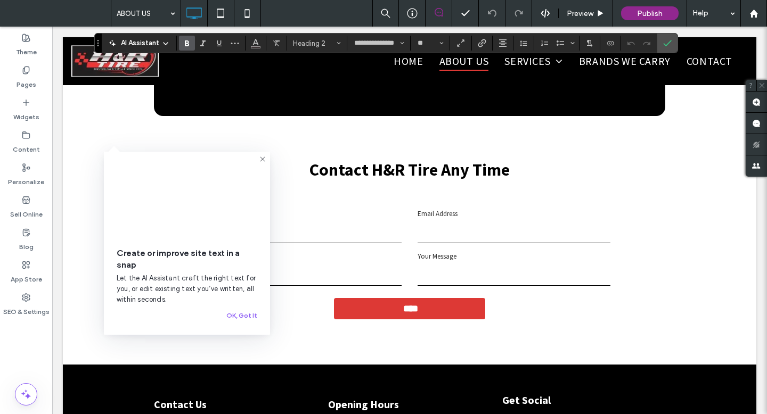
click at [371, 173] on div "Contact H&R Tire Any Time Contact Us Full Name Email Address Phone Number Your …" at bounding box center [409, 247] width 511 height 182
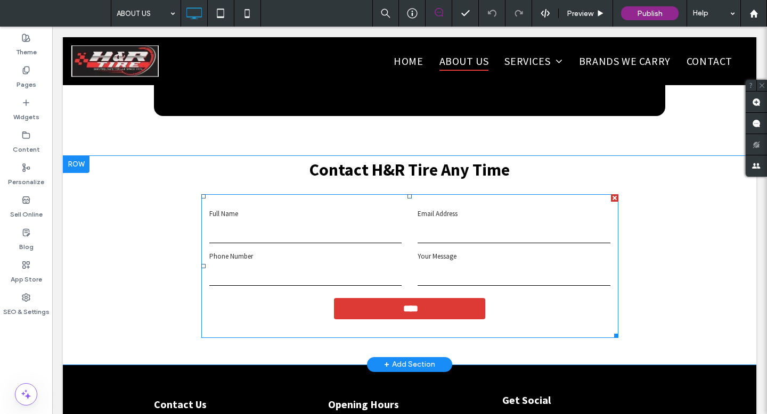
click at [353, 208] on label "Full Name" at bounding box center [305, 214] width 193 height 13
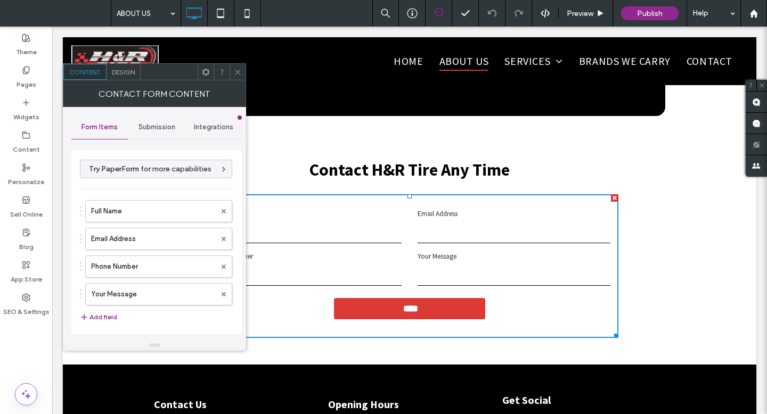
click at [162, 132] on div "Submission" at bounding box center [156, 127] width 57 height 23
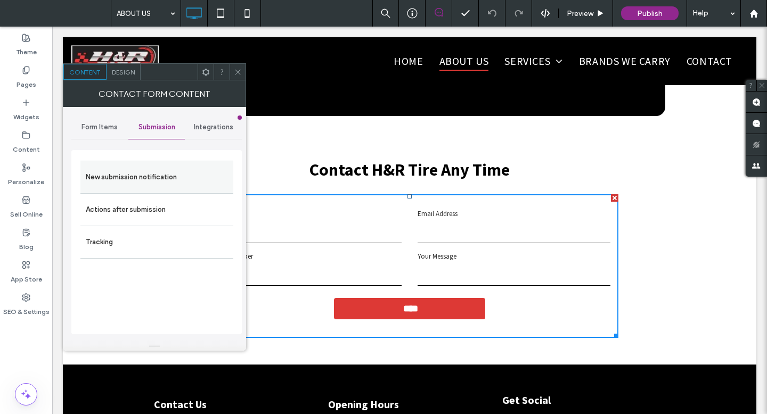
click at [166, 179] on label "New submission notification" at bounding box center [157, 177] width 142 height 21
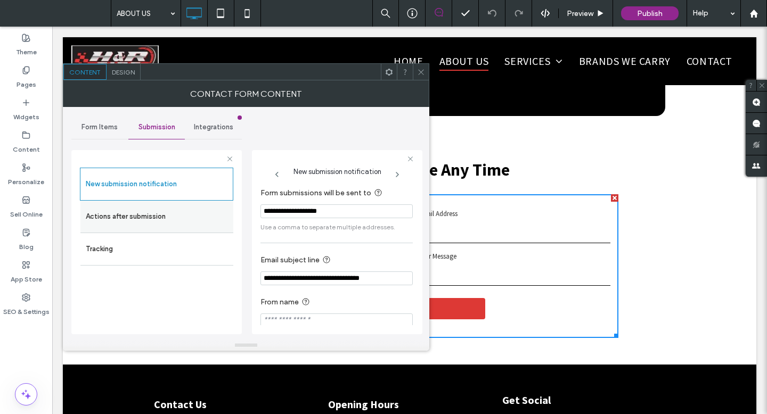
click at [157, 209] on label "Actions after submission" at bounding box center [157, 216] width 142 height 21
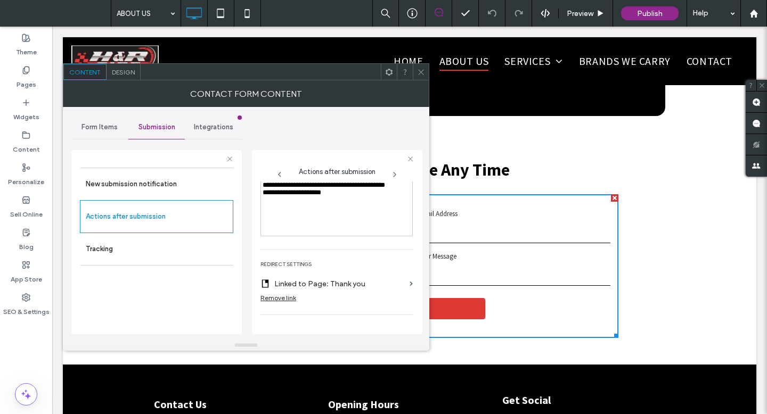
scroll to position [156, 0]
click at [420, 69] on icon at bounding box center [421, 72] width 8 height 8
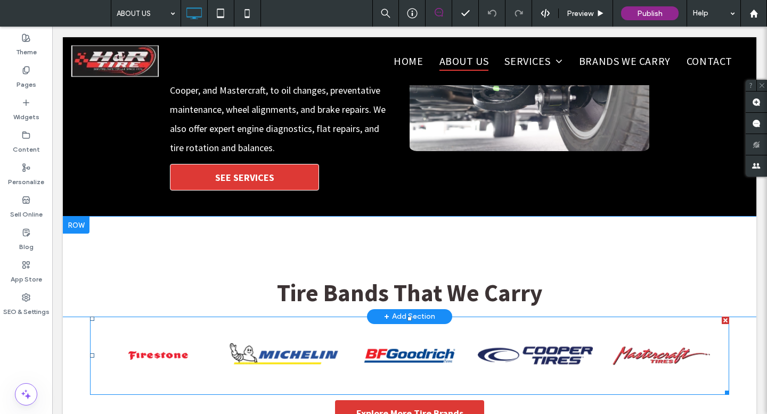
scroll to position [1041, 0]
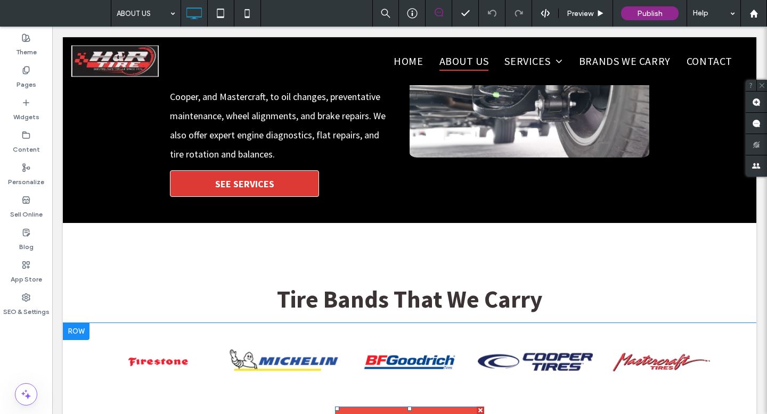
click at [443, 369] on span "Explore More Tire Brands" at bounding box center [409, 420] width 107 height 12
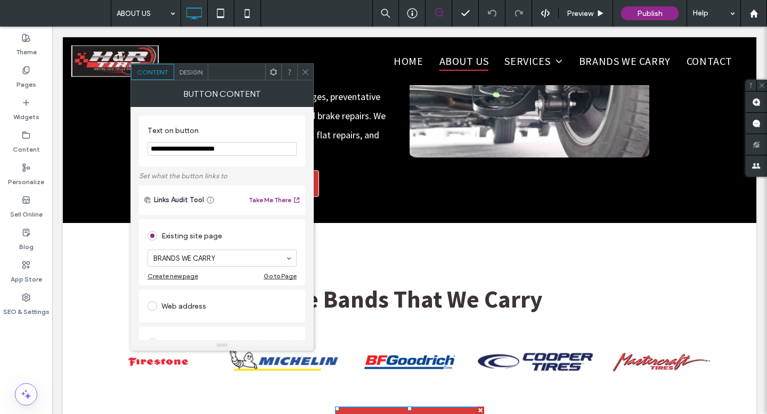
click at [305, 69] on icon at bounding box center [305, 72] width 8 height 8
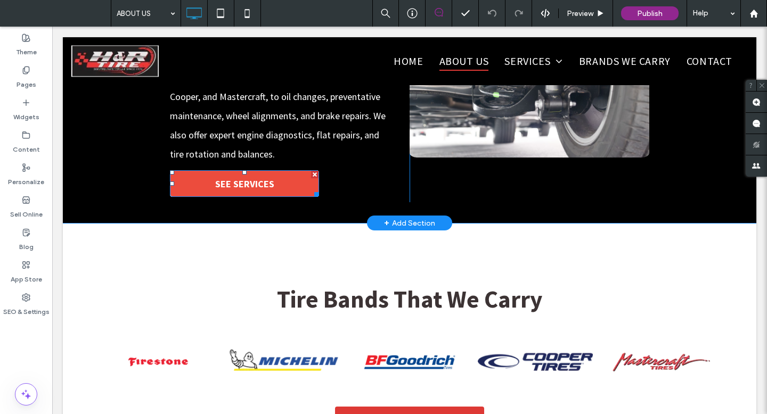
click at [273, 178] on span "SEE SERVICES" at bounding box center [244, 184] width 59 height 12
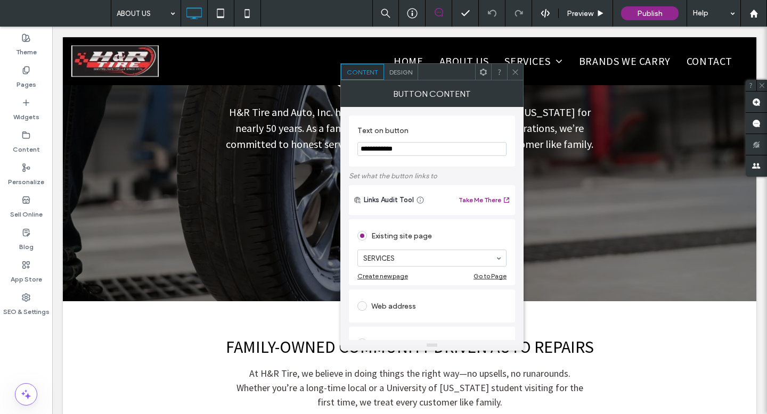
scroll to position [229, 0]
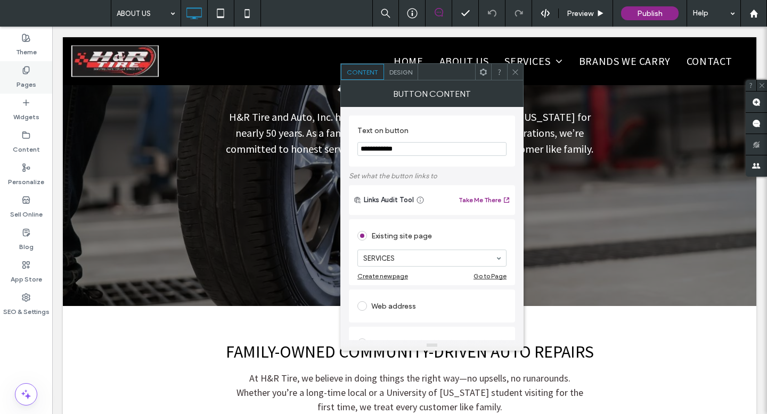
click at [28, 75] on label "Pages" at bounding box center [27, 82] width 20 height 15
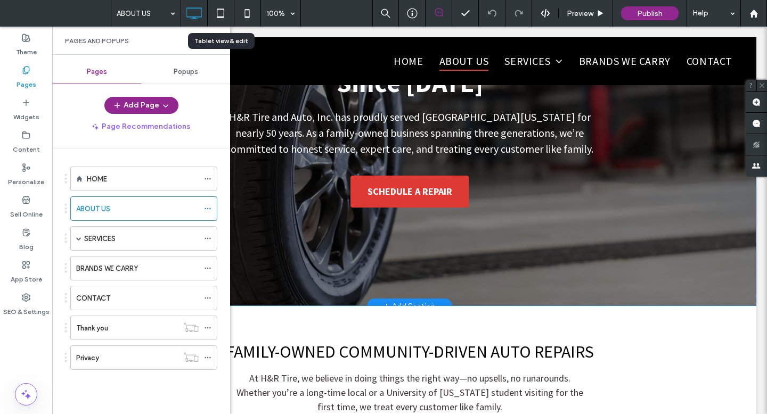
click at [225, 6] on icon at bounding box center [220, 13] width 21 height 21
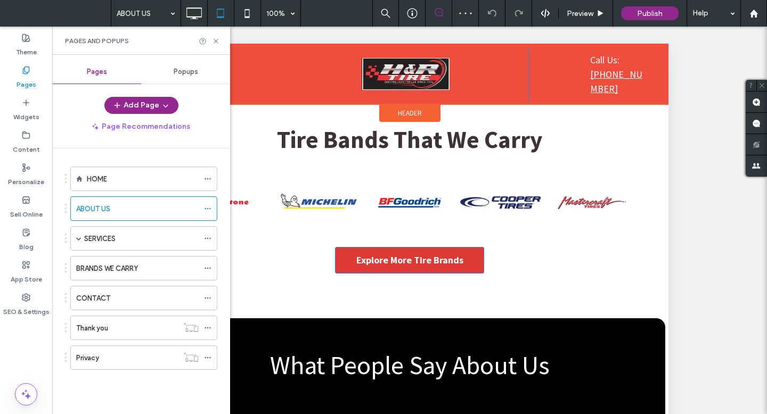
scroll to position [1222, 0]
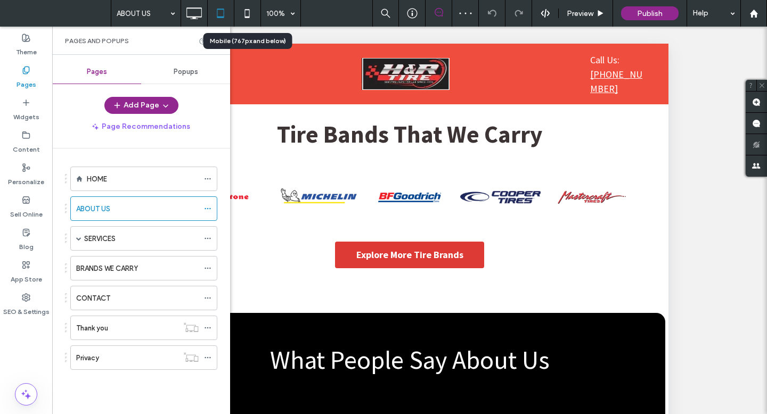
click at [246, 17] on use at bounding box center [247, 13] width 5 height 9
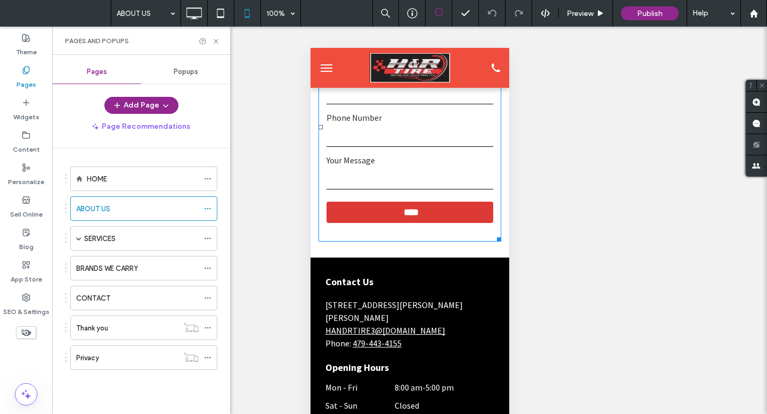
scroll to position [1706, 0]
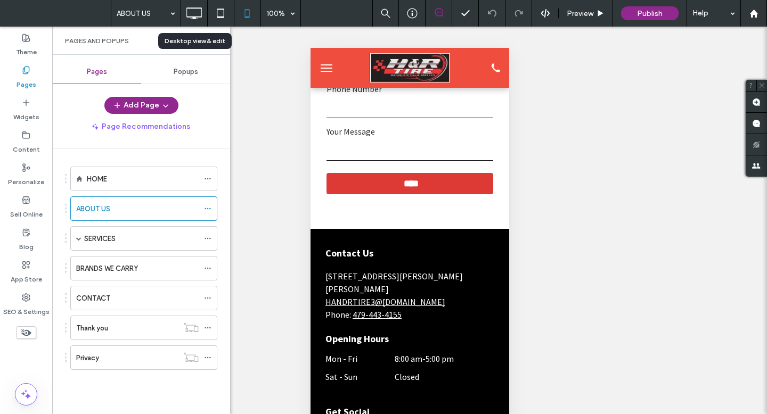
click at [196, 9] on icon at bounding box center [193, 13] width 21 height 21
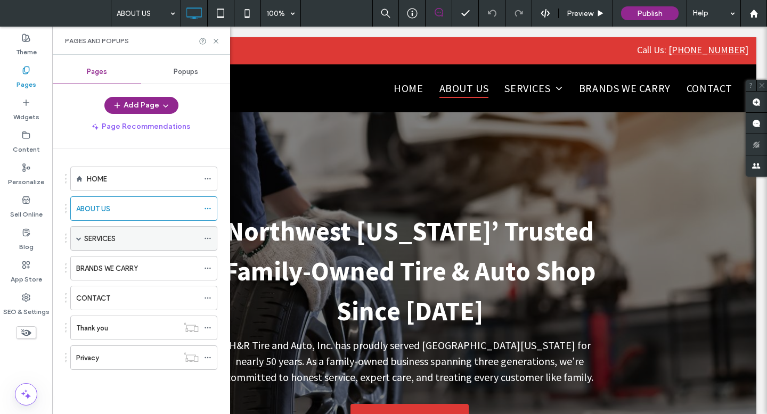
scroll to position [0, 0]
click at [124, 239] on div "SERVICES" at bounding box center [141, 238] width 115 height 11
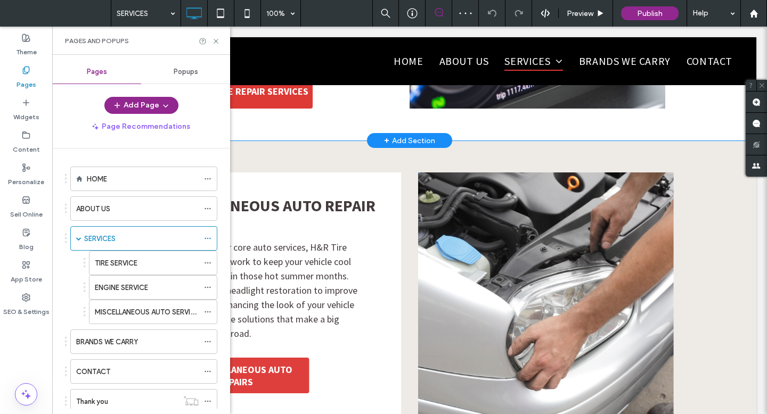
scroll to position [920, 0]
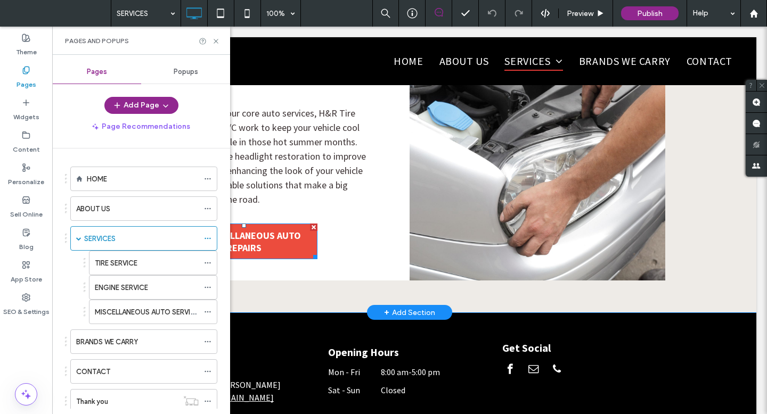
click at [282, 230] on span "ALL MISCELLANEOUS AUTO REPAIRS" at bounding box center [244, 242] width 140 height 25
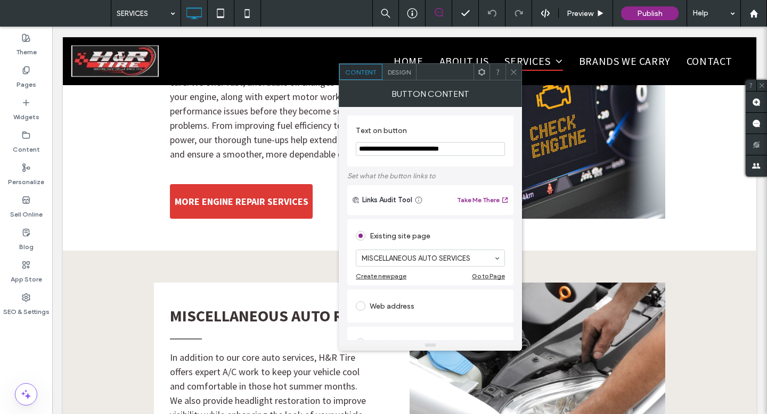
scroll to position [638, 0]
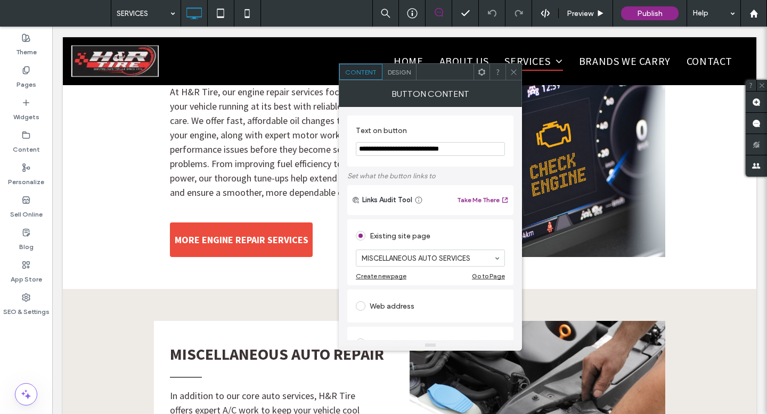
click at [278, 234] on span "MORE ENGINE REPAIR SERVICES" at bounding box center [242, 240] width 134 height 12
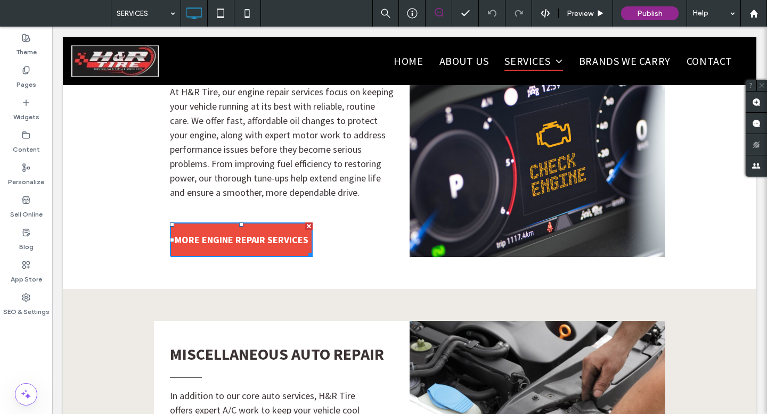
click at [264, 234] on span "MORE ENGINE REPAIR SERVICES" at bounding box center [242, 240] width 134 height 12
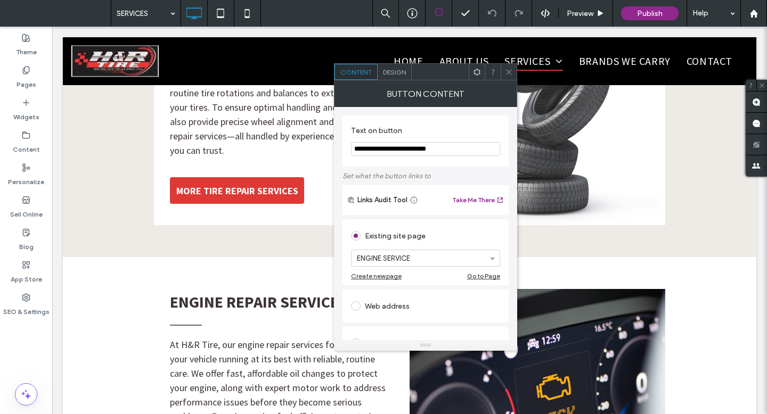
scroll to position [275, 0]
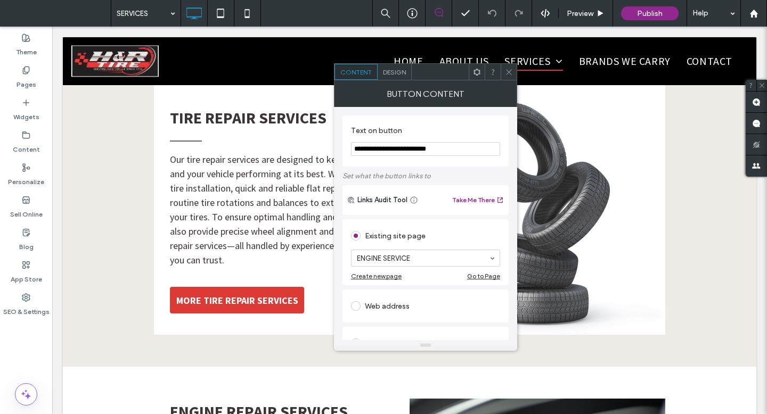
click at [250, 244] on div "TIRE REPAIR SERVICES Our tire repair services are designed to keep you safe and…" at bounding box center [282, 210] width 256 height 250
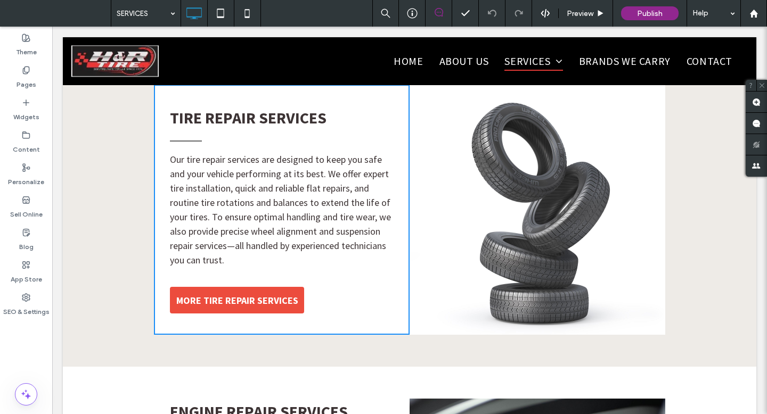
click at [240, 295] on span "MORE TIRE REPAIR SERVICES" at bounding box center [237, 301] width 122 height 12
click at [244, 287] on link "MORE TIRE REPAIR SERVICES" at bounding box center [237, 300] width 134 height 27
click at [250, 295] on span "MORE TIRE REPAIR SERVICES" at bounding box center [237, 301] width 122 height 12
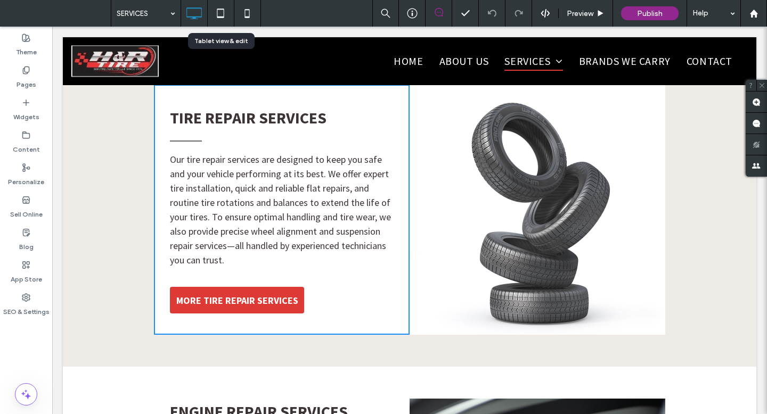
click at [225, 8] on icon at bounding box center [220, 13] width 21 height 21
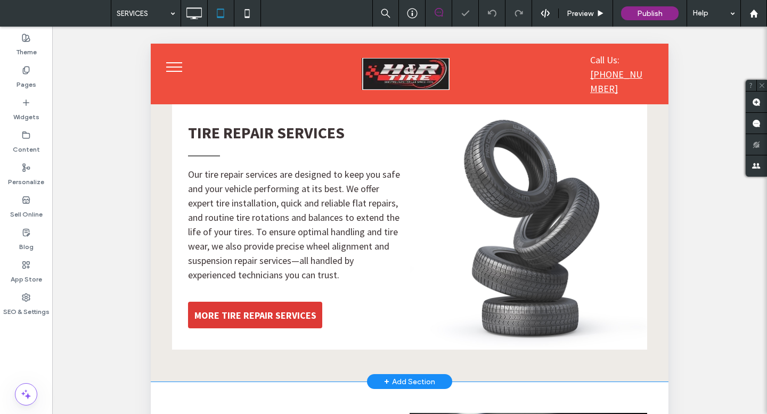
scroll to position [217, 0]
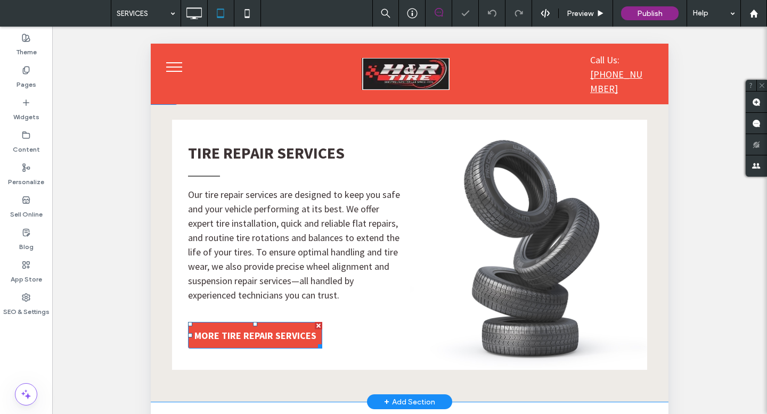
click at [279, 330] on span "MORE TIRE REPAIR SERVICES" at bounding box center [255, 336] width 122 height 12
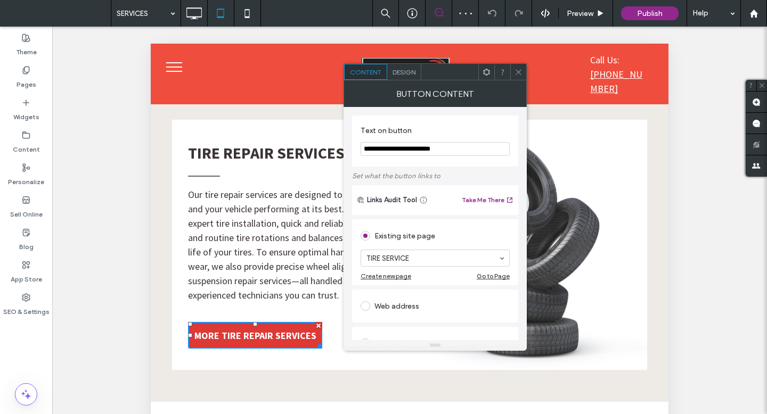
click at [526, 75] on div at bounding box center [518, 72] width 16 height 16
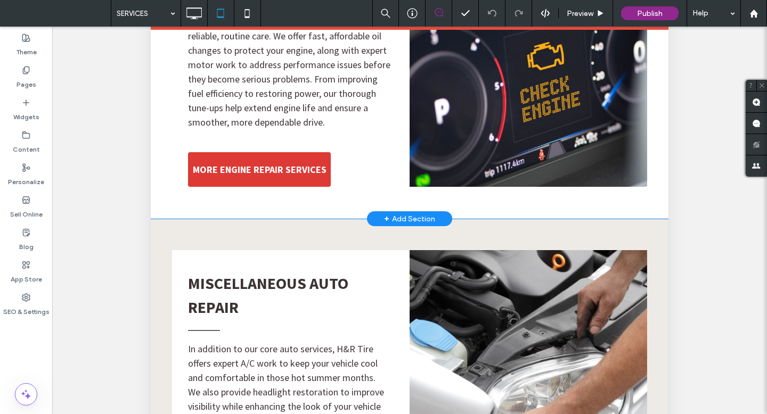
scroll to position [87, 0]
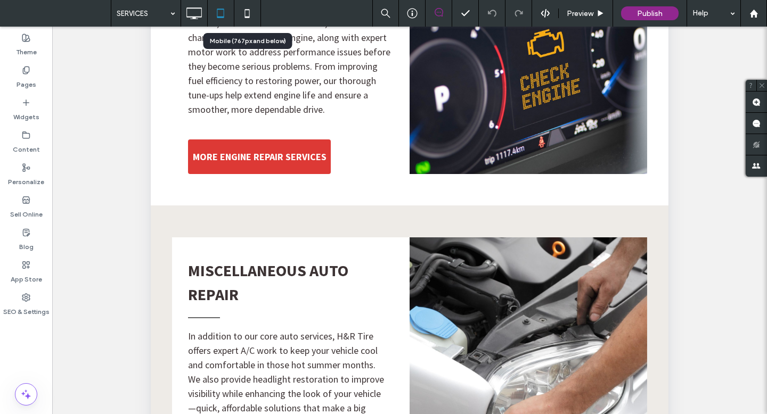
click at [254, 12] on icon at bounding box center [246, 13] width 21 height 21
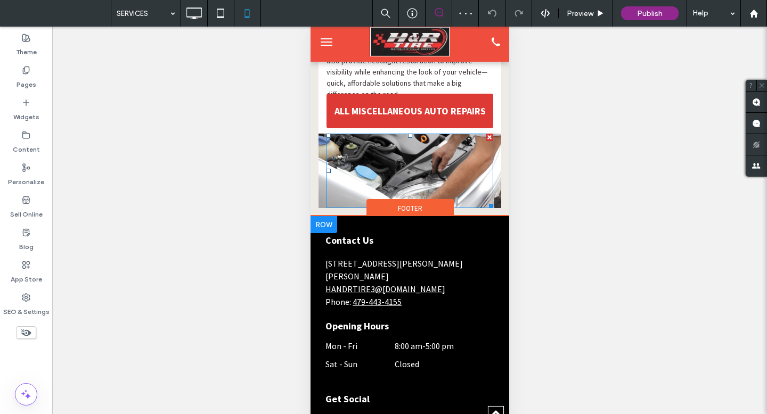
scroll to position [867, 0]
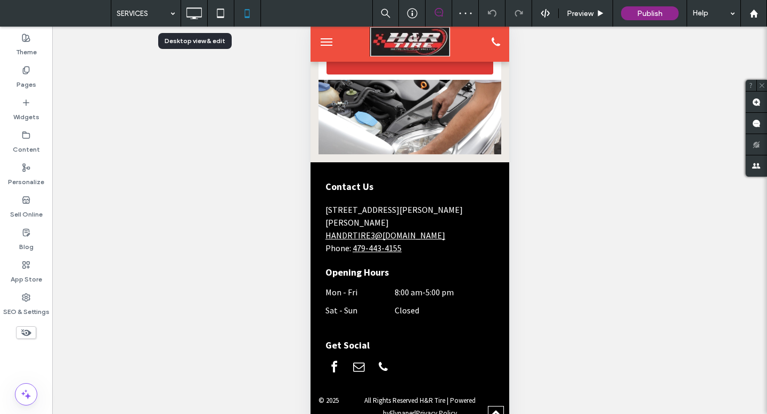
click at [194, 10] on icon at bounding box center [193, 13] width 21 height 21
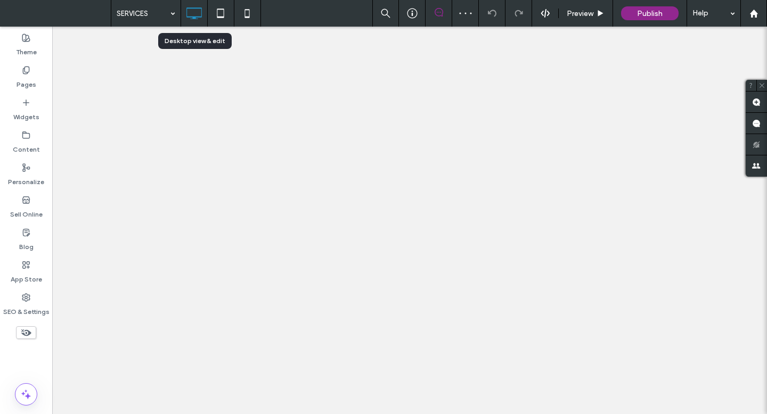
scroll to position [0, 0]
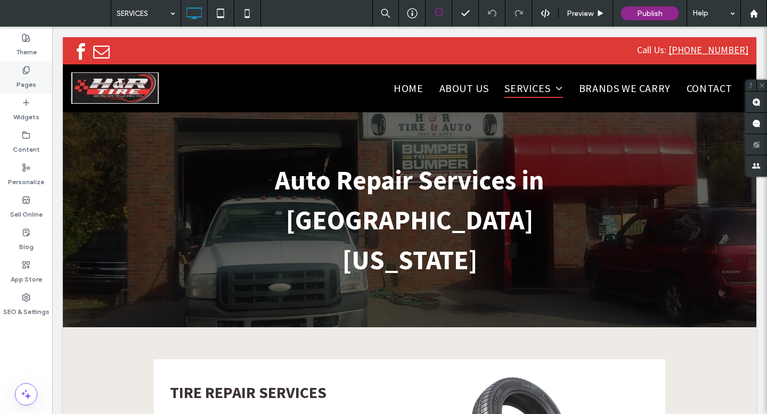
click at [30, 72] on icon at bounding box center [26, 70] width 9 height 9
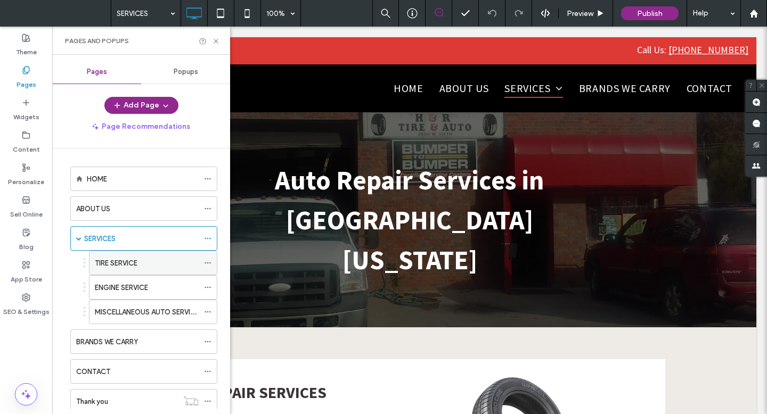
click at [169, 260] on div "TIRE SERVICE" at bounding box center [147, 263] width 104 height 11
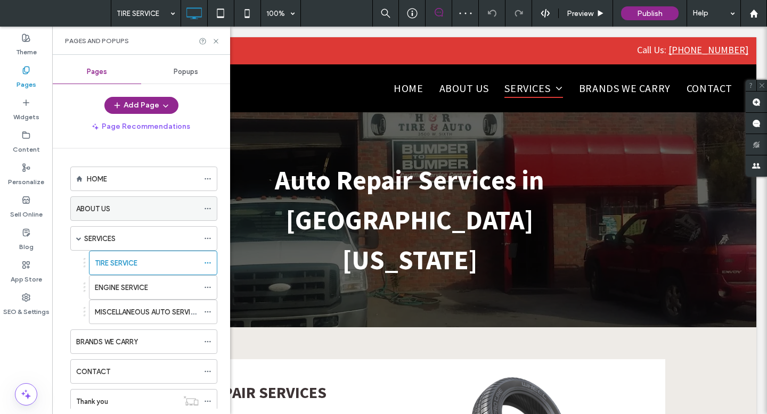
click at [206, 208] on icon at bounding box center [207, 208] width 7 height 7
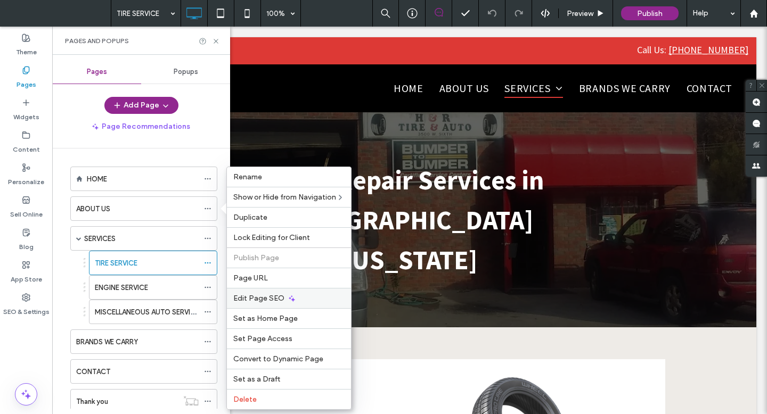
click at [279, 296] on span "Edit Page SEO" at bounding box center [258, 298] width 51 height 9
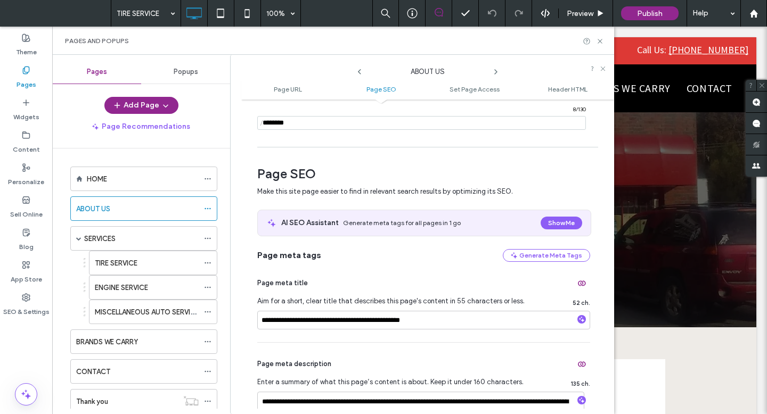
scroll to position [167, 0]
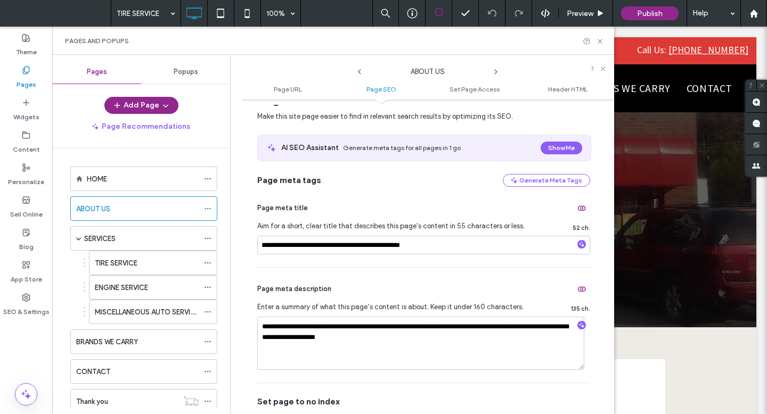
click at [496, 71] on use at bounding box center [496, 72] width 2 height 4
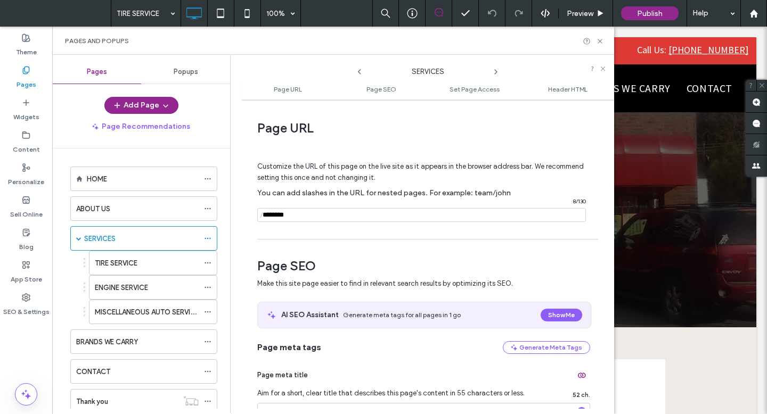
click at [496, 71] on use at bounding box center [496, 72] width 2 height 4
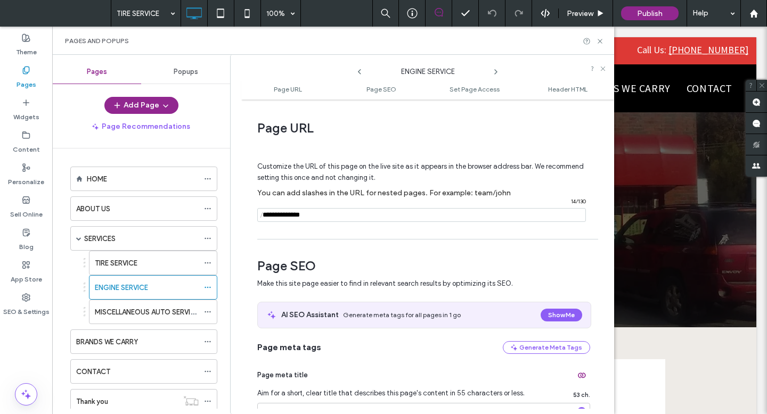
click at [496, 71] on use at bounding box center [496, 72] width 2 height 4
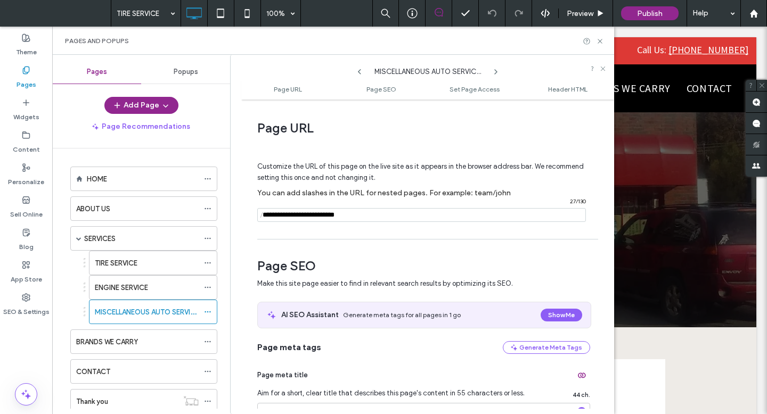
click at [496, 71] on use at bounding box center [496, 72] width 2 height 4
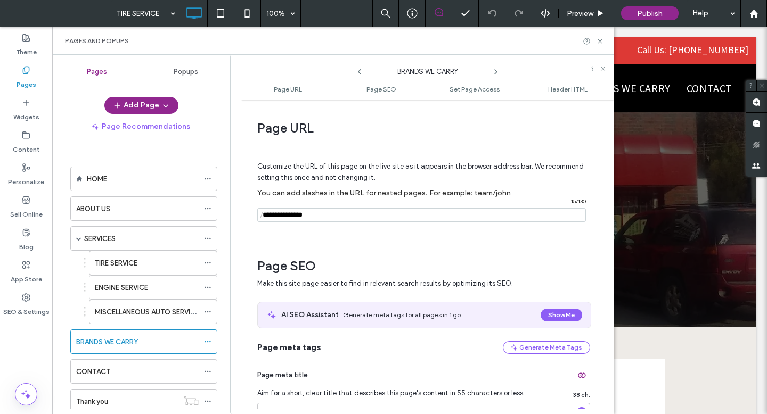
click at [496, 71] on use at bounding box center [496, 72] width 2 height 4
click at [360, 70] on use at bounding box center [359, 71] width 3 height 5
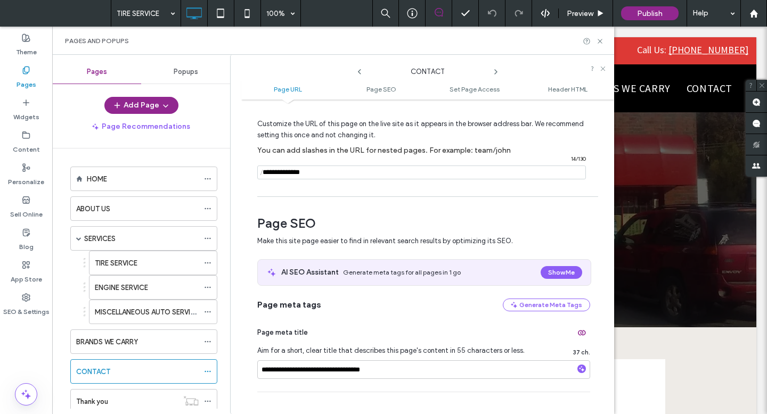
scroll to position [50, 0]
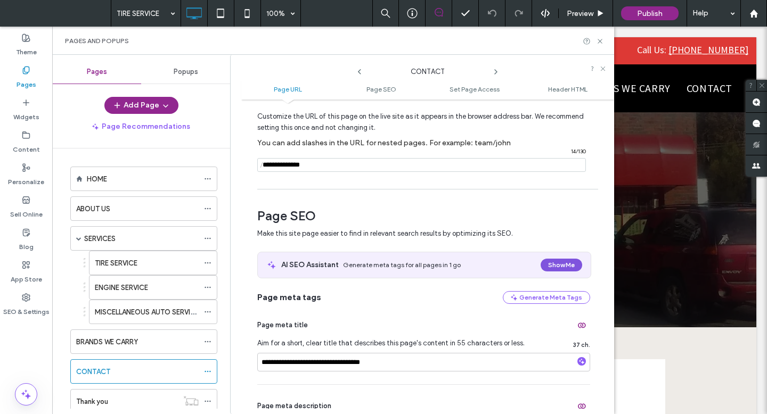
click at [560, 272] on button "Show Me" at bounding box center [562, 265] width 42 height 13
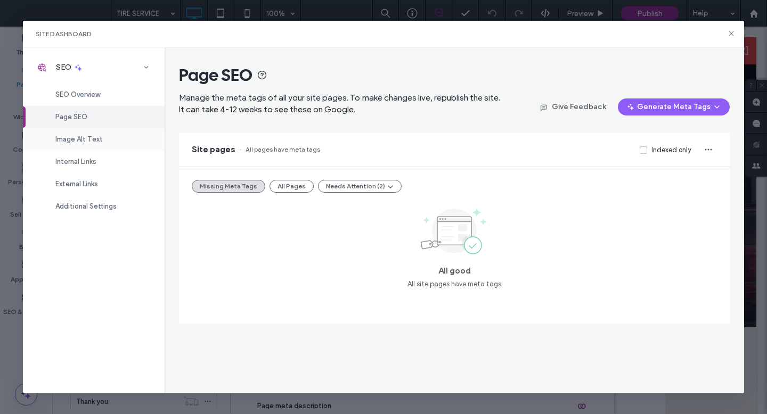
click at [101, 140] on span "Image Alt Text" at bounding box center [78, 139] width 47 height 8
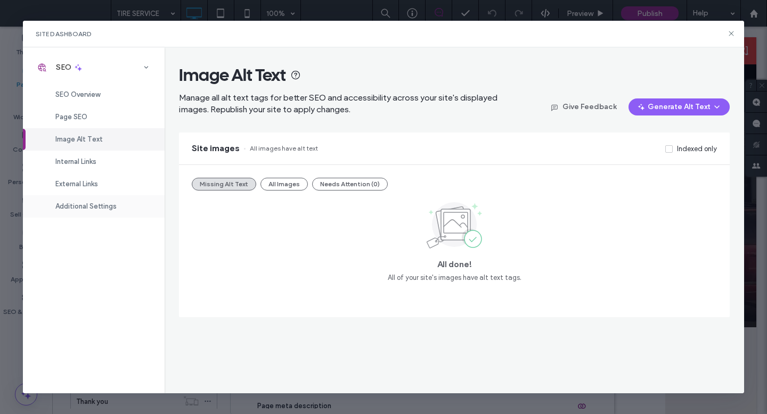
click at [101, 205] on span "Additional Settings" at bounding box center [85, 206] width 61 height 8
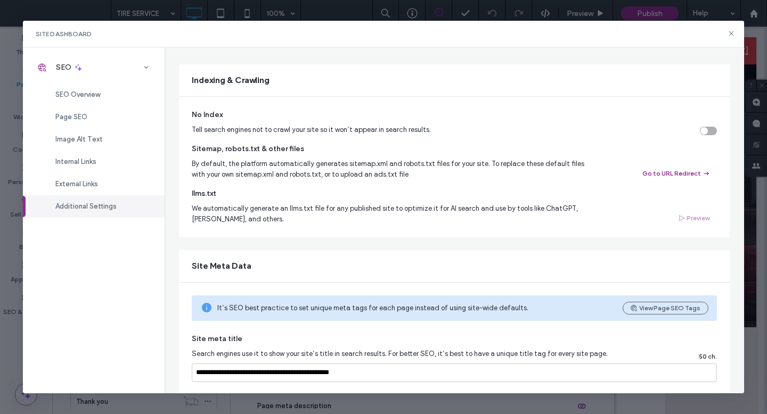
scroll to position [0, 0]
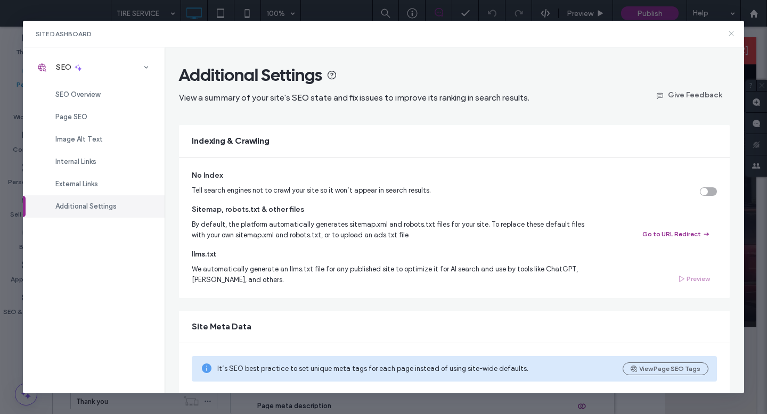
click at [734, 31] on icon at bounding box center [731, 33] width 9 height 9
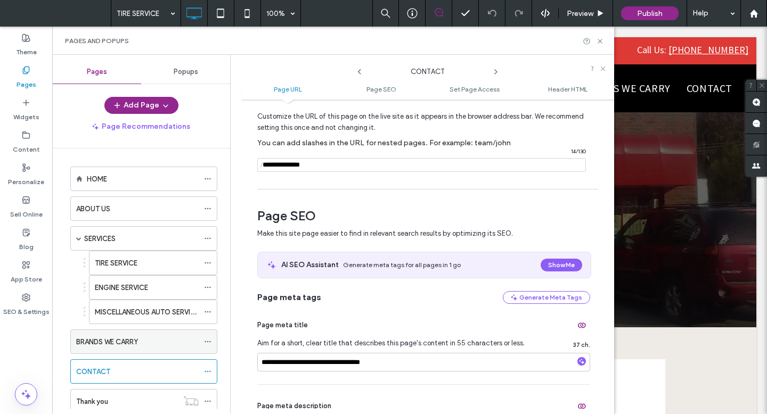
click at [146, 342] on div "BRANDS WE CARRY" at bounding box center [137, 342] width 123 height 11
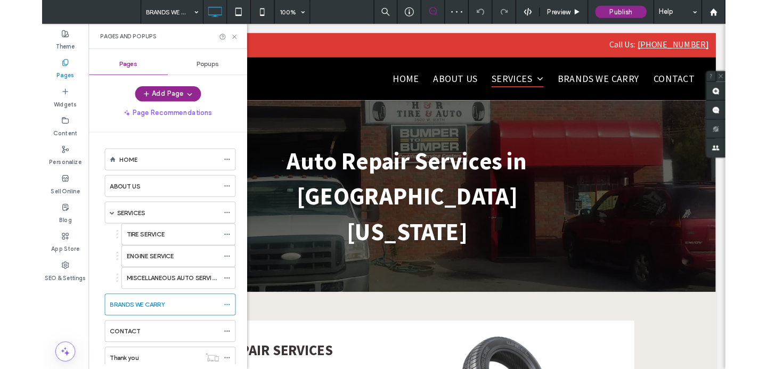
scroll to position [61, 0]
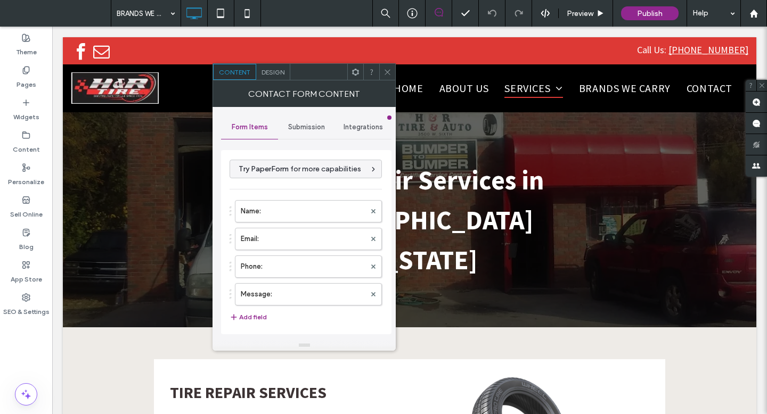
drag, startPoint x: 309, startPoint y: 123, endPoint x: 309, endPoint y: 132, distance: 9.1
click at [309, 123] on span "Submission" at bounding box center [306, 127] width 37 height 9
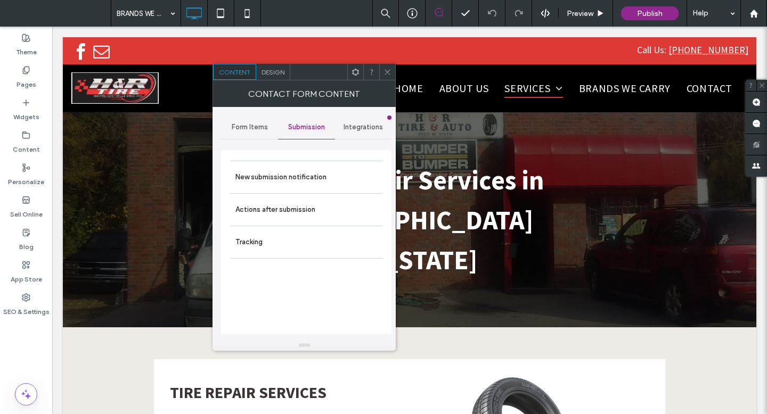
click at [304, 160] on div "New submission notification Actions after submission Tracking" at bounding box center [306, 242] width 170 height 184
click at [298, 176] on label "New submission notification" at bounding box center [306, 177] width 142 height 21
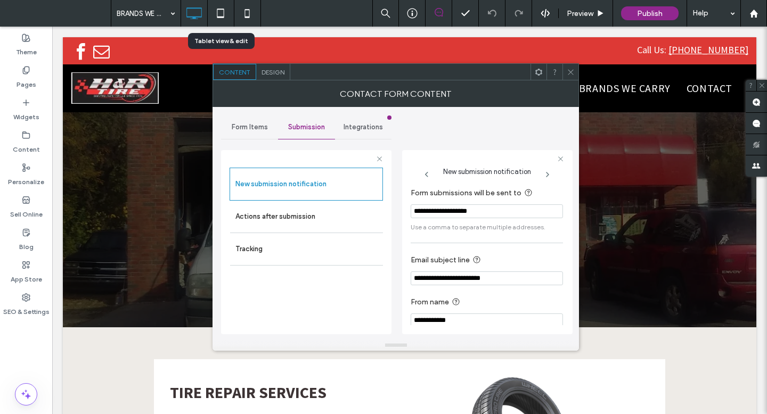
click at [221, 10] on use at bounding box center [220, 13] width 7 height 9
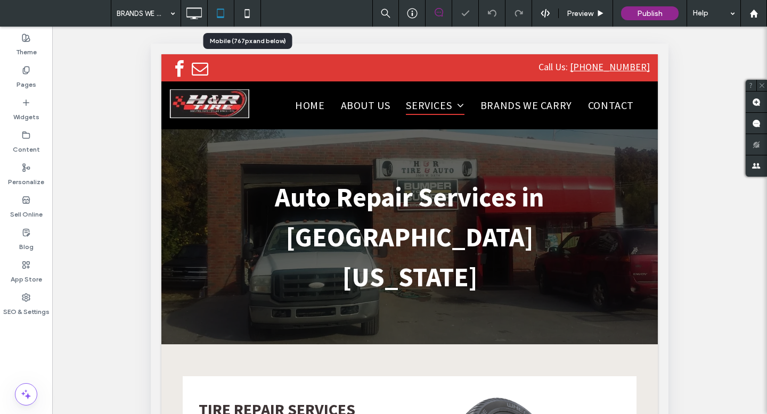
click at [250, 9] on icon at bounding box center [246, 13] width 21 height 21
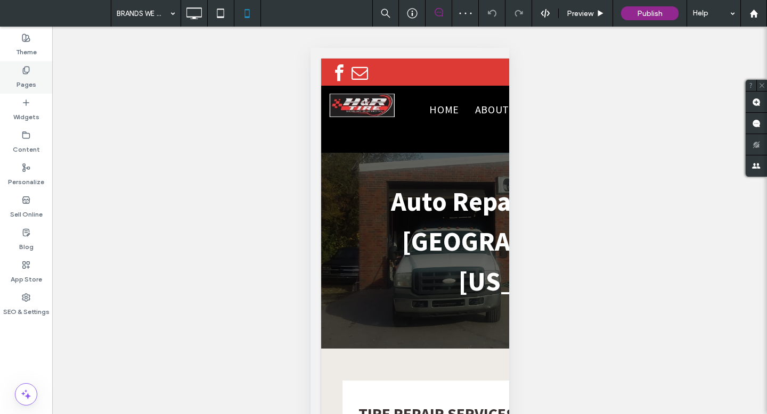
click at [37, 74] on div "Pages" at bounding box center [26, 77] width 52 height 32
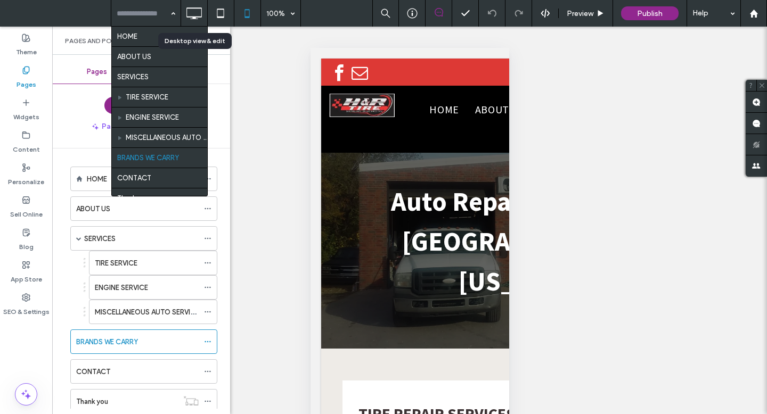
click at [192, 12] on icon at bounding box center [193, 13] width 21 height 21
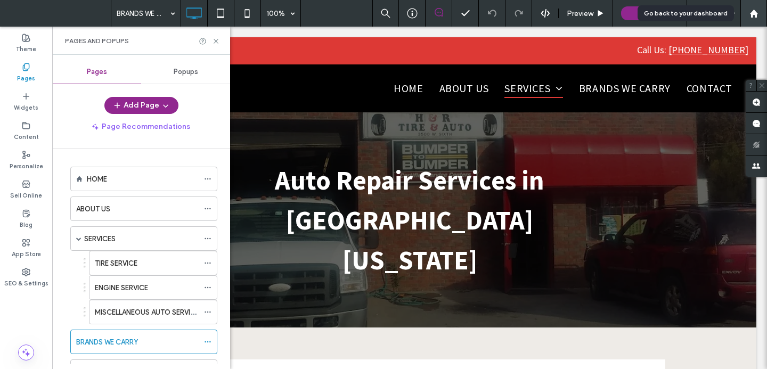
click at [760, 15] on div at bounding box center [754, 13] width 26 height 9
